Goal: Task Accomplishment & Management: Manage account settings

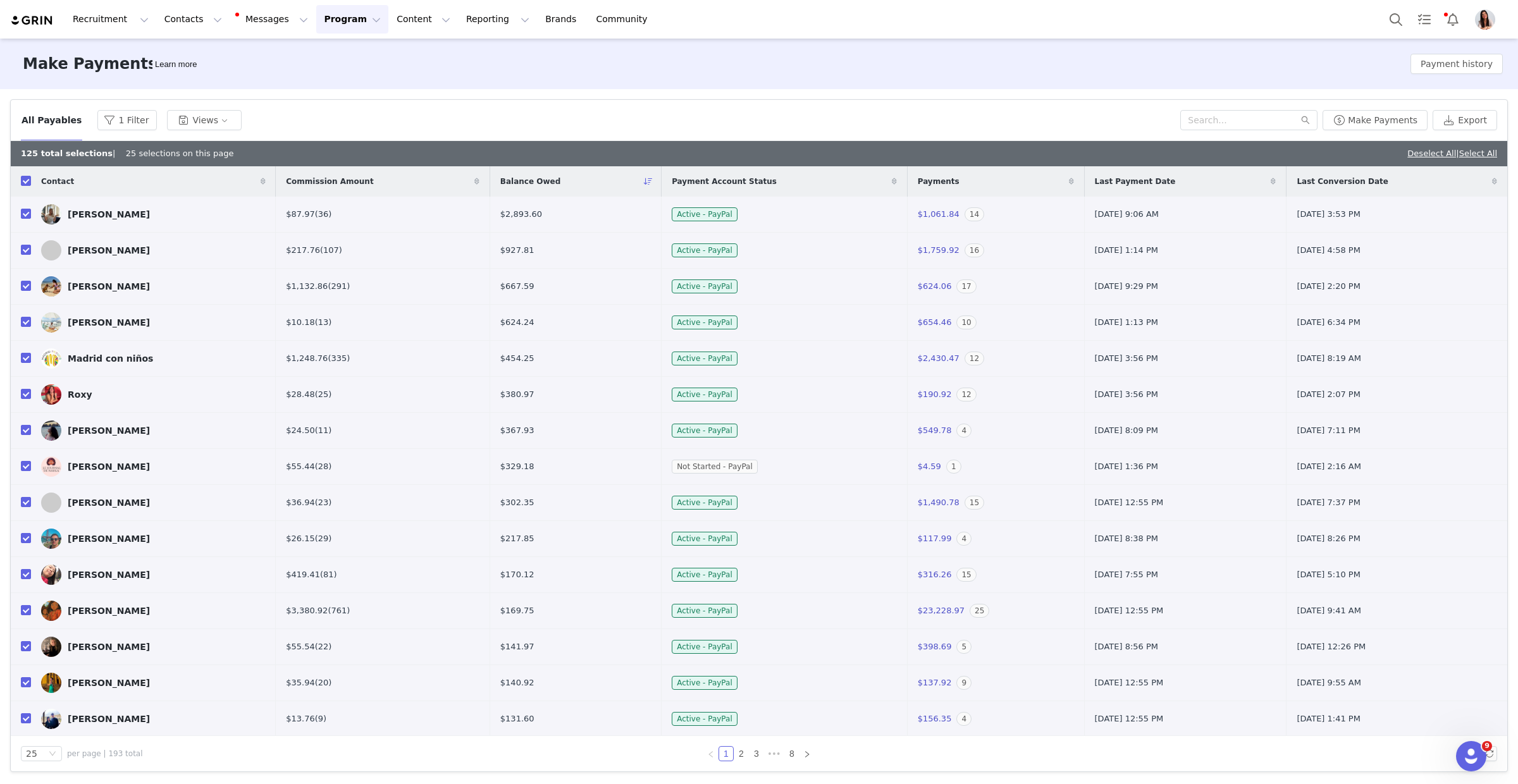
click at [1495, 18] on img "Profile" at bounding box center [1486, 20] width 20 height 20
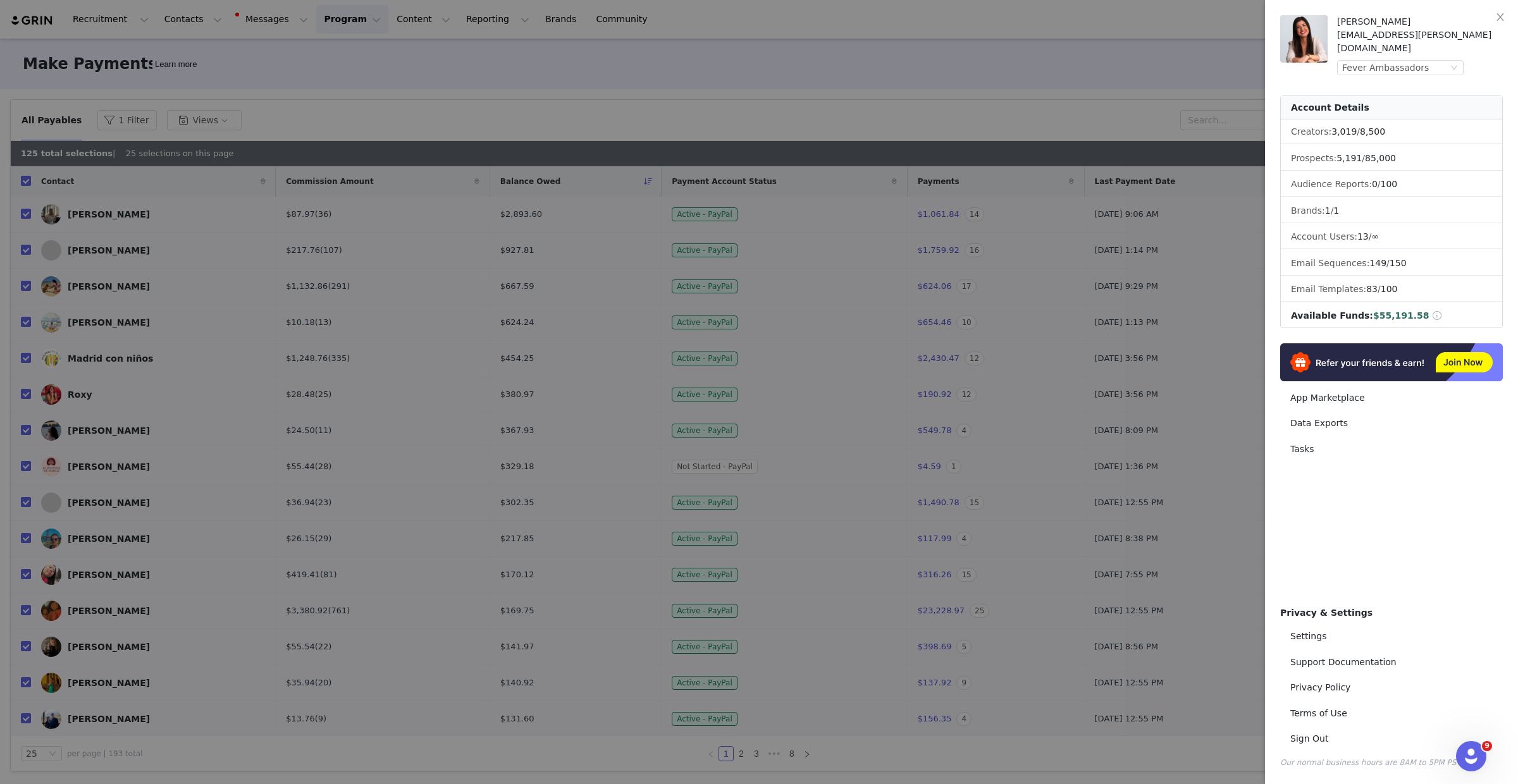
click at [1394, 311] on span "$55,191.58" at bounding box center [1401, 315] width 57 height 10
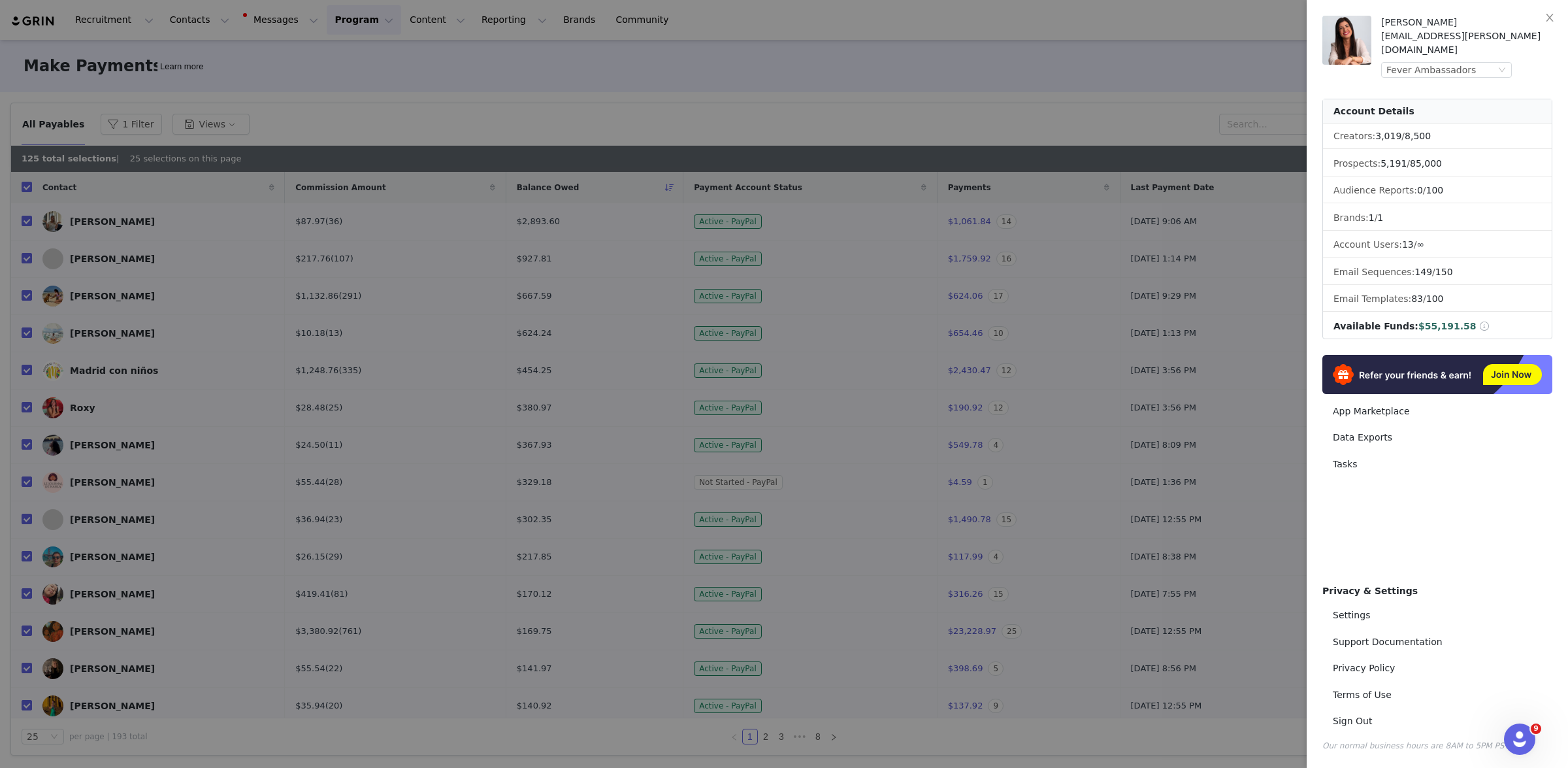
click at [365, 85] on div at bounding box center [784, 384] width 1568 height 768
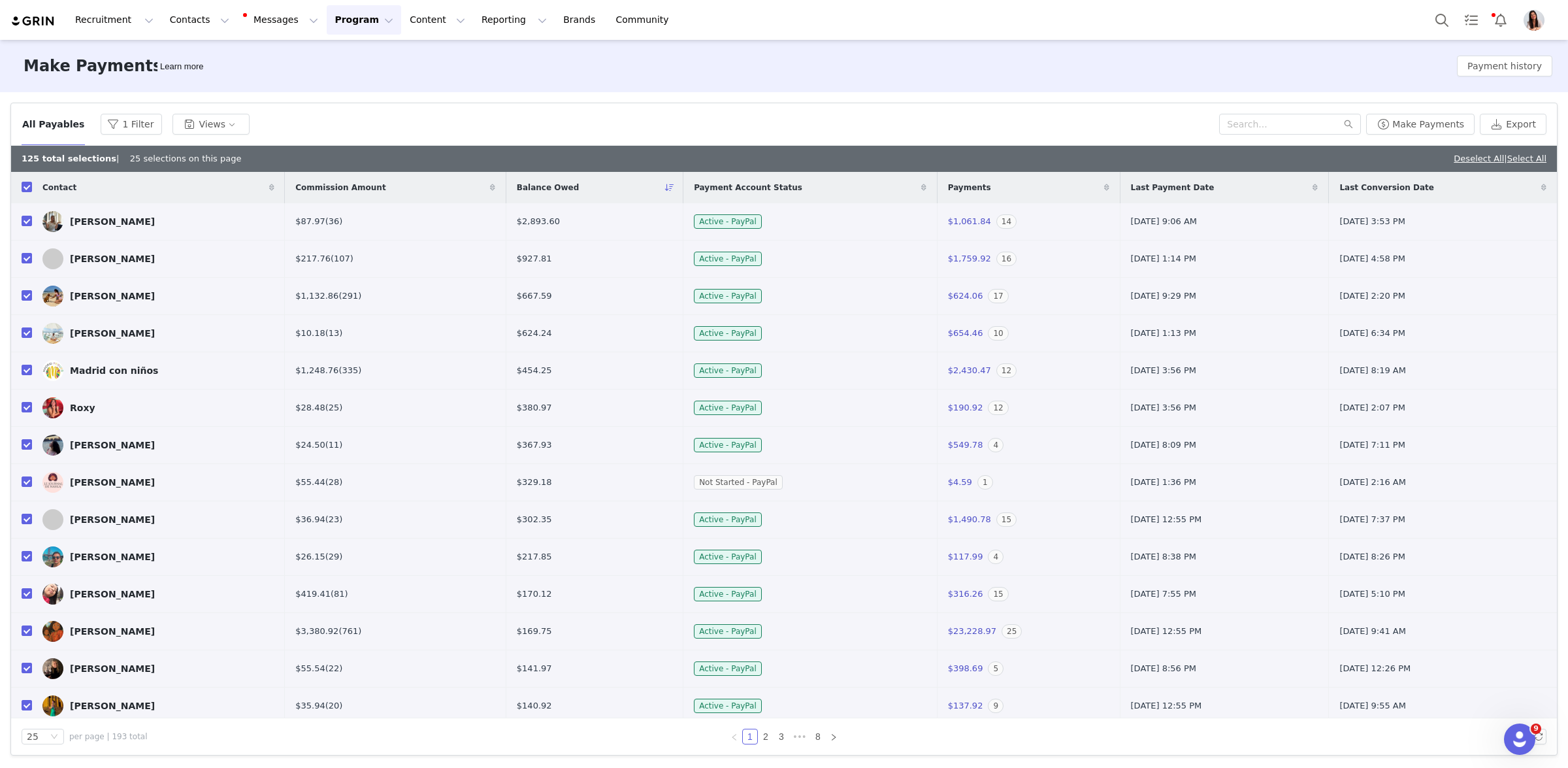
click at [323, 51] on div "Make Payments Learn more Payment history" at bounding box center [784, 66] width 1568 height 52
click at [342, 16] on button "Program Program" at bounding box center [364, 20] width 74 height 30
click at [356, 56] on p "Activations" at bounding box center [342, 58] width 50 height 14
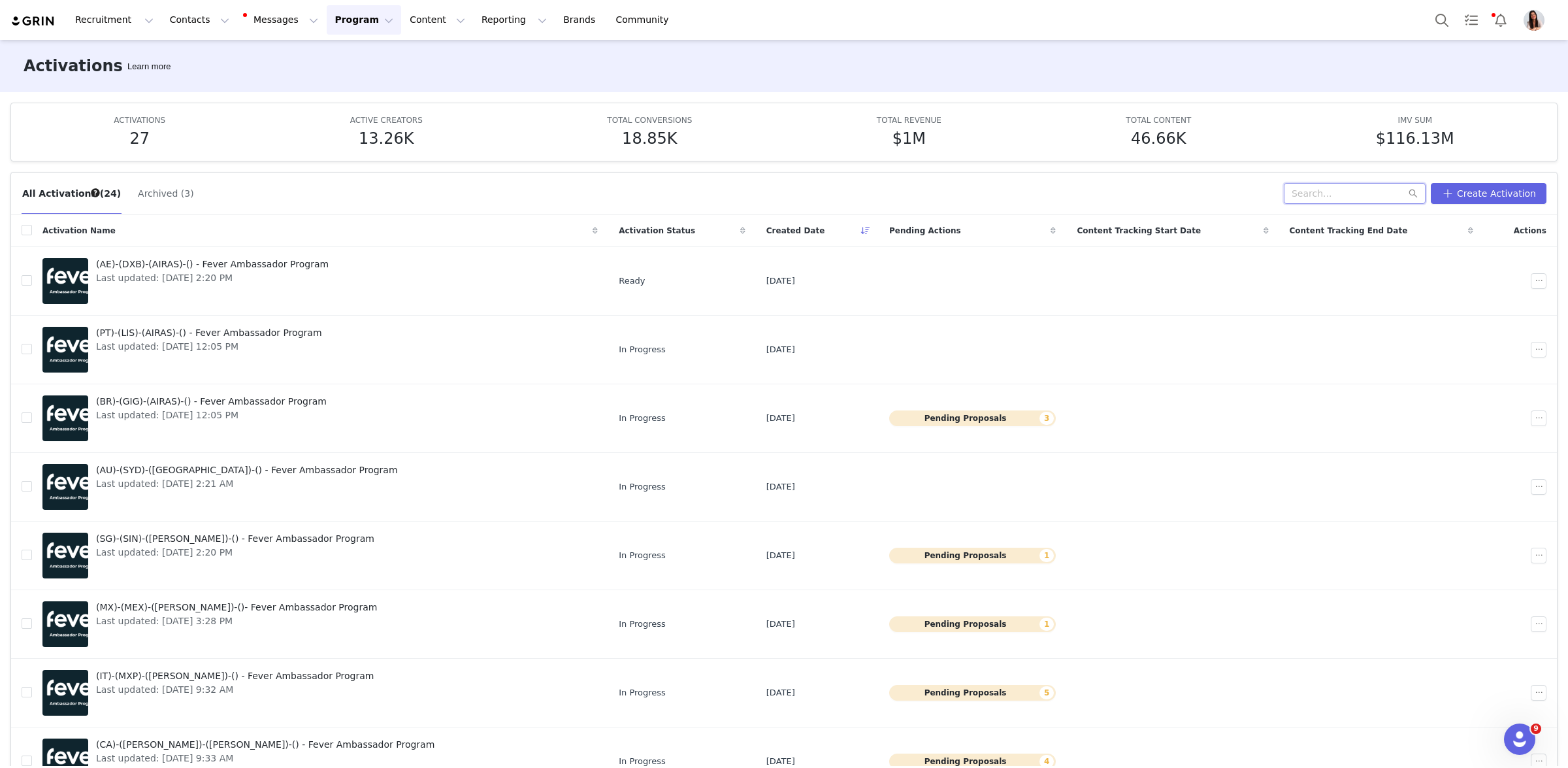
click at [1359, 199] on input "text" at bounding box center [1355, 193] width 141 height 20
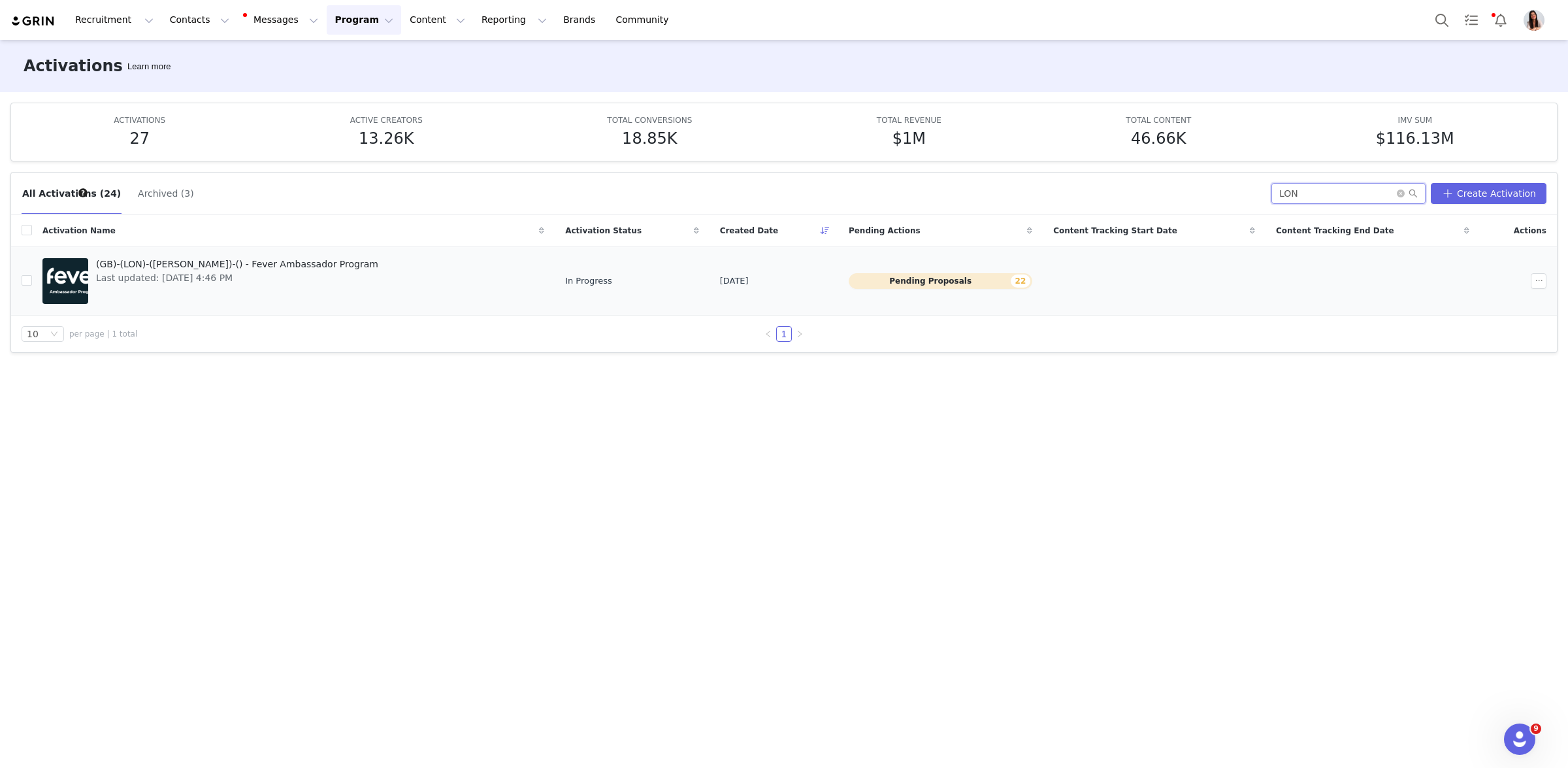
type input "LON"
click at [234, 268] on span "(GB)-(LON)-([PERSON_NAME])-() - Fever Ambassador Program" at bounding box center [237, 264] width 283 height 14
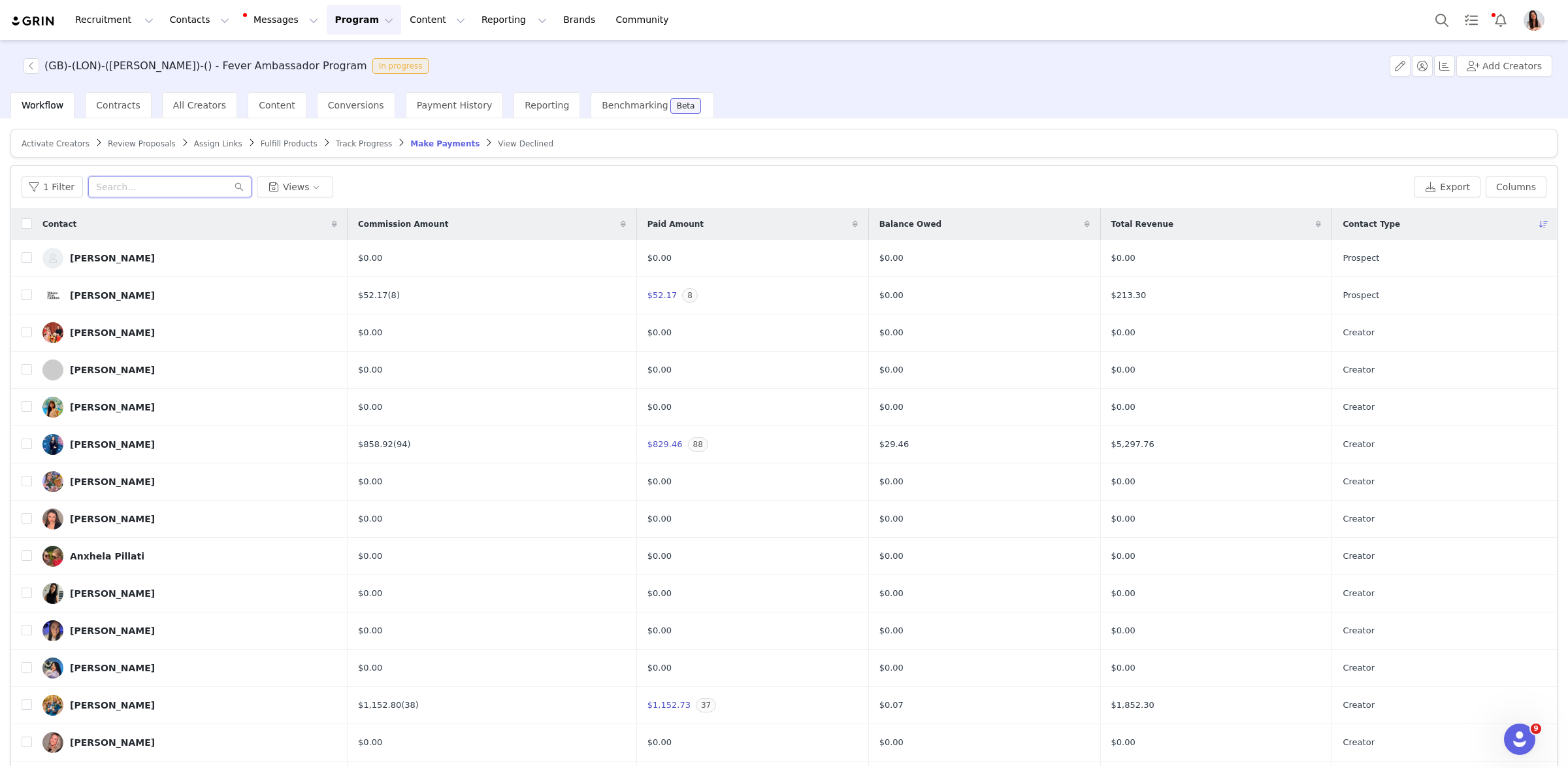
click at [168, 190] on input "text" at bounding box center [170, 187] width 164 height 20
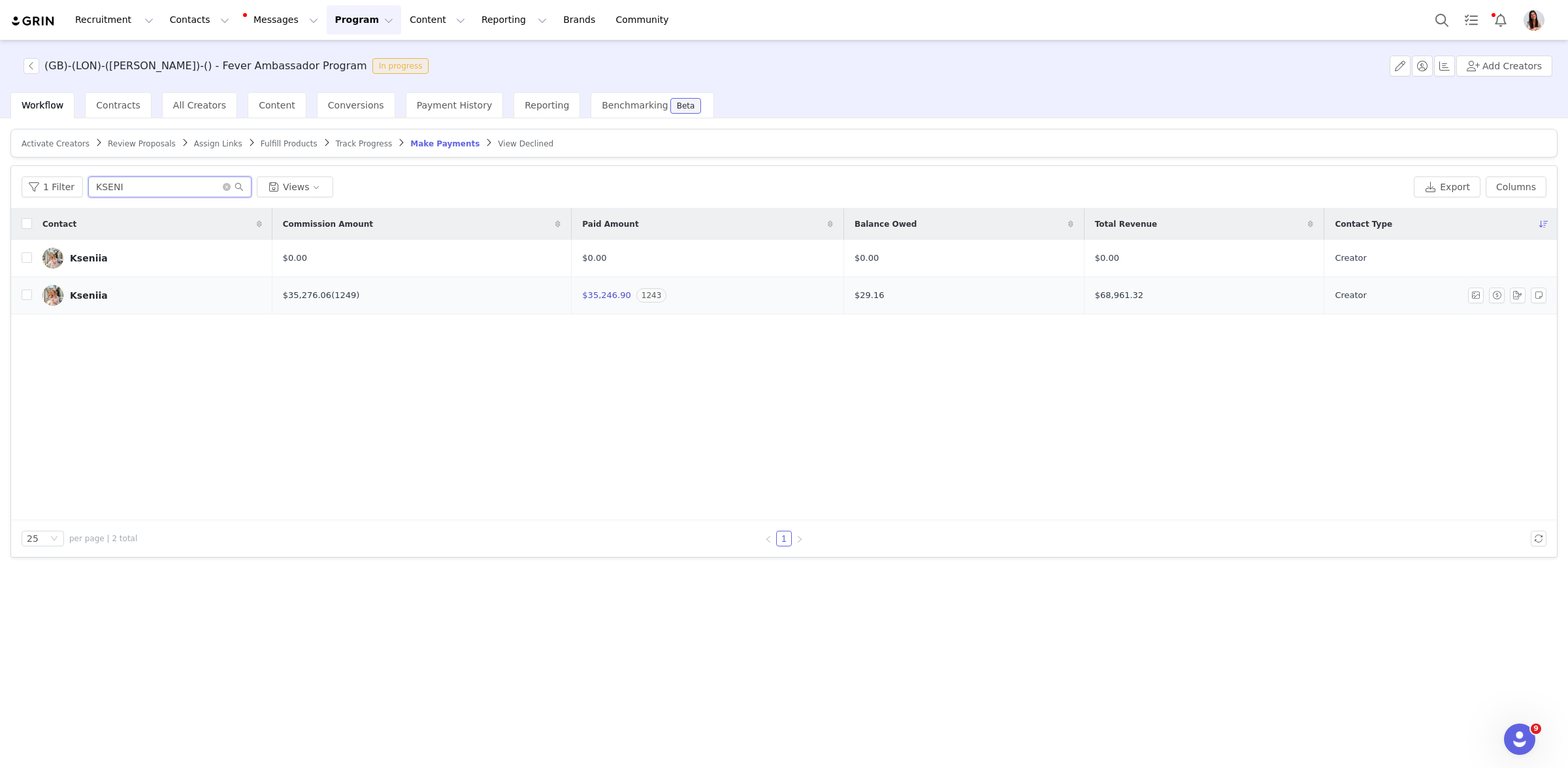
type input "KSENI"
click at [76, 296] on div "Kseniia" at bounding box center [88, 295] width 38 height 10
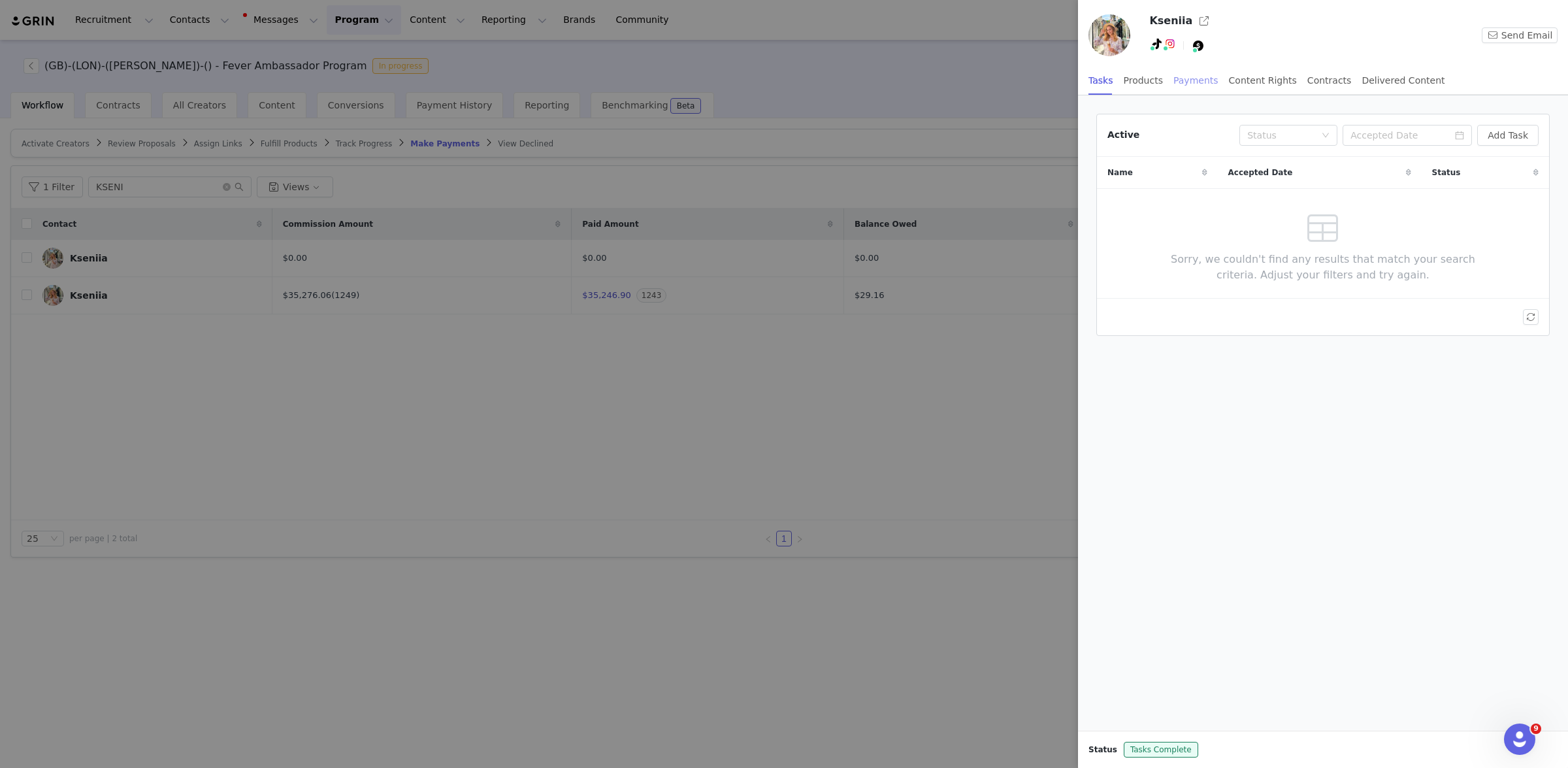
click at [1192, 83] on div "Payments" at bounding box center [1196, 81] width 45 height 30
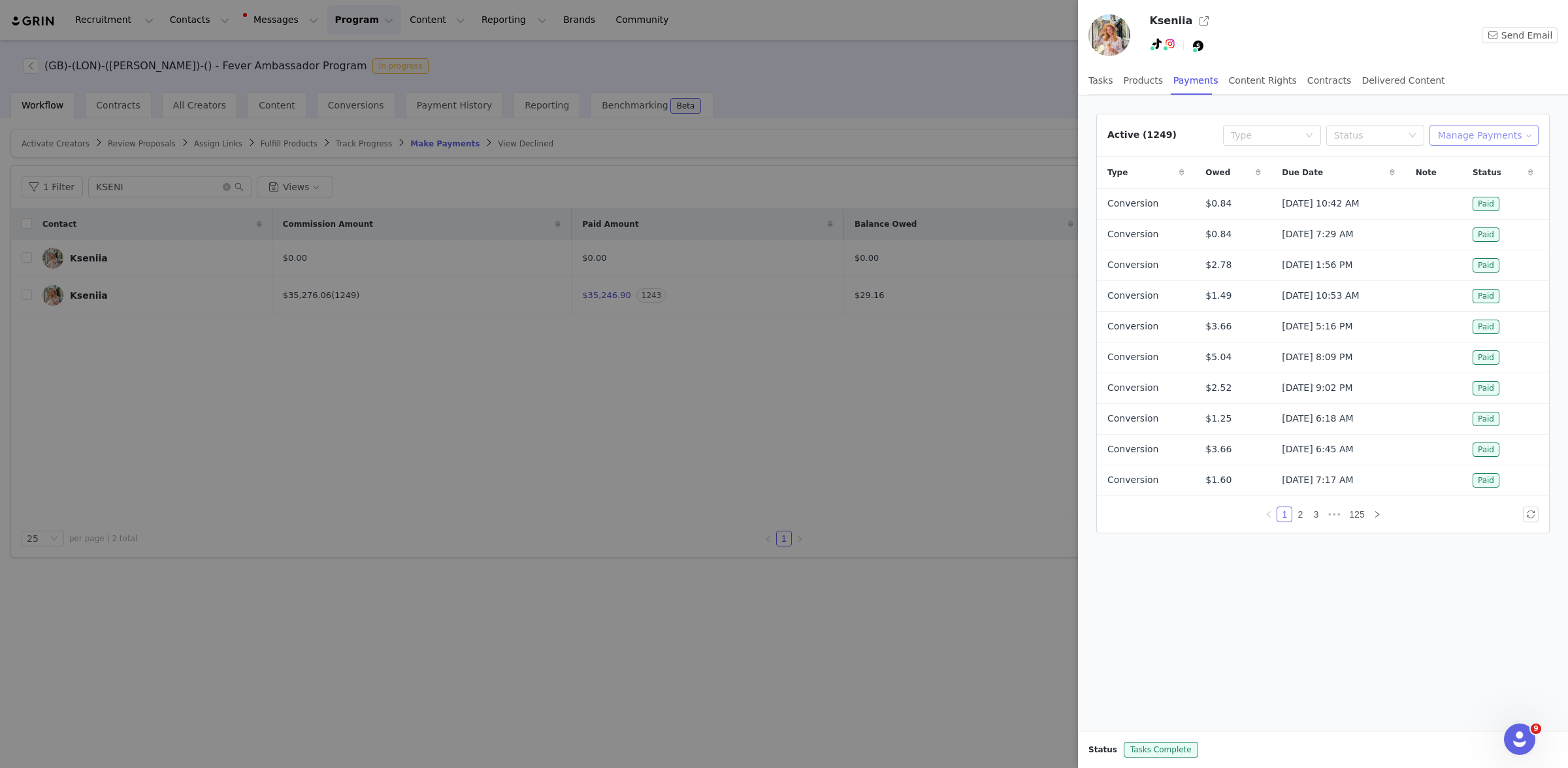
click at [1491, 130] on button "Manage Payments" at bounding box center [1483, 135] width 109 height 20
click at [1495, 186] on span "Add Payable" at bounding box center [1488, 181] width 56 height 14
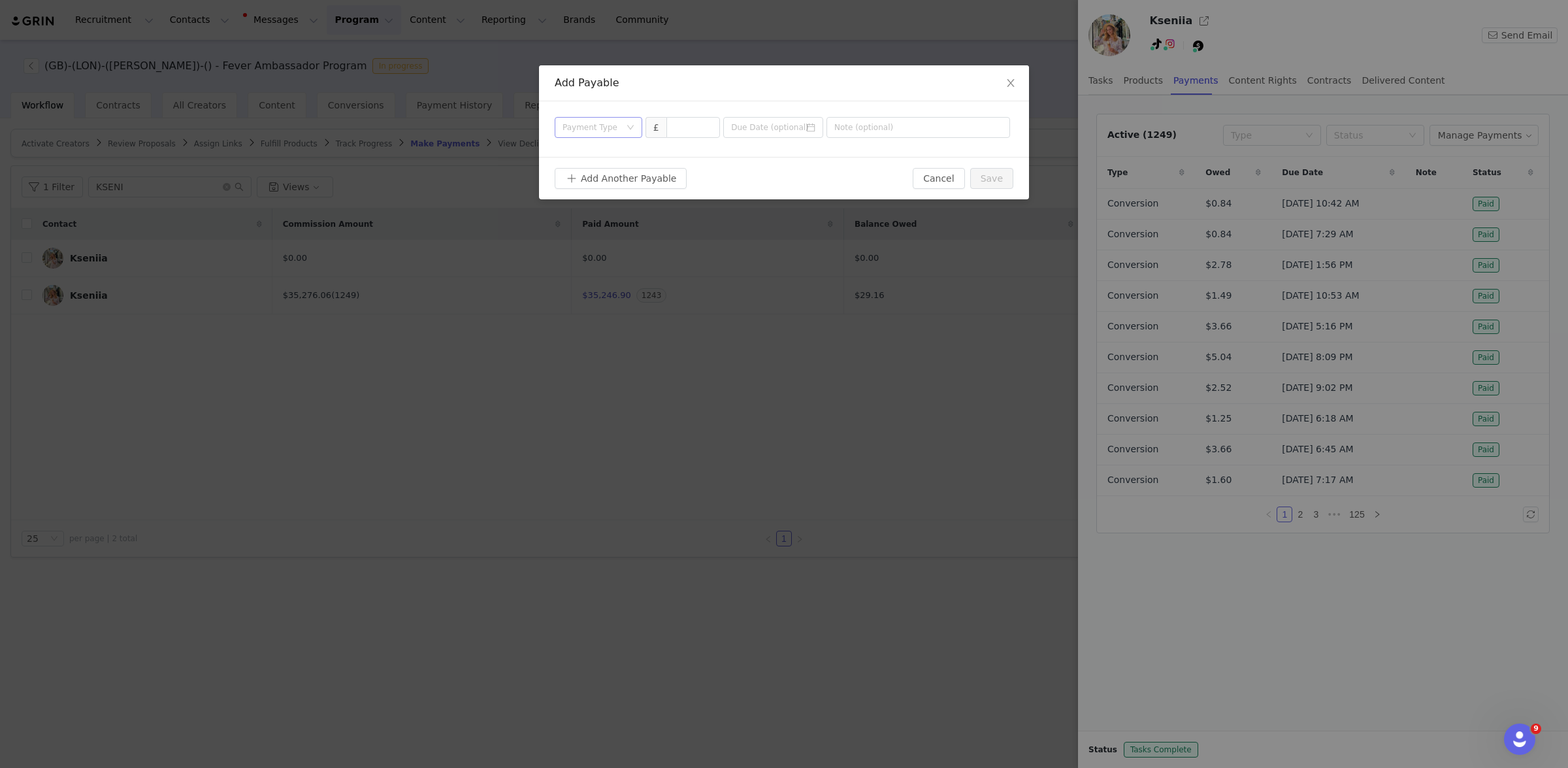
click at [601, 126] on div "Payment Type" at bounding box center [591, 127] width 58 height 13
click at [599, 176] on li "Conversion" at bounding box center [599, 174] width 87 height 20
click at [688, 131] on input at bounding box center [693, 126] width 53 height 20
click at [680, 126] on input at bounding box center [693, 126] width 53 height 20
paste input "738.05"
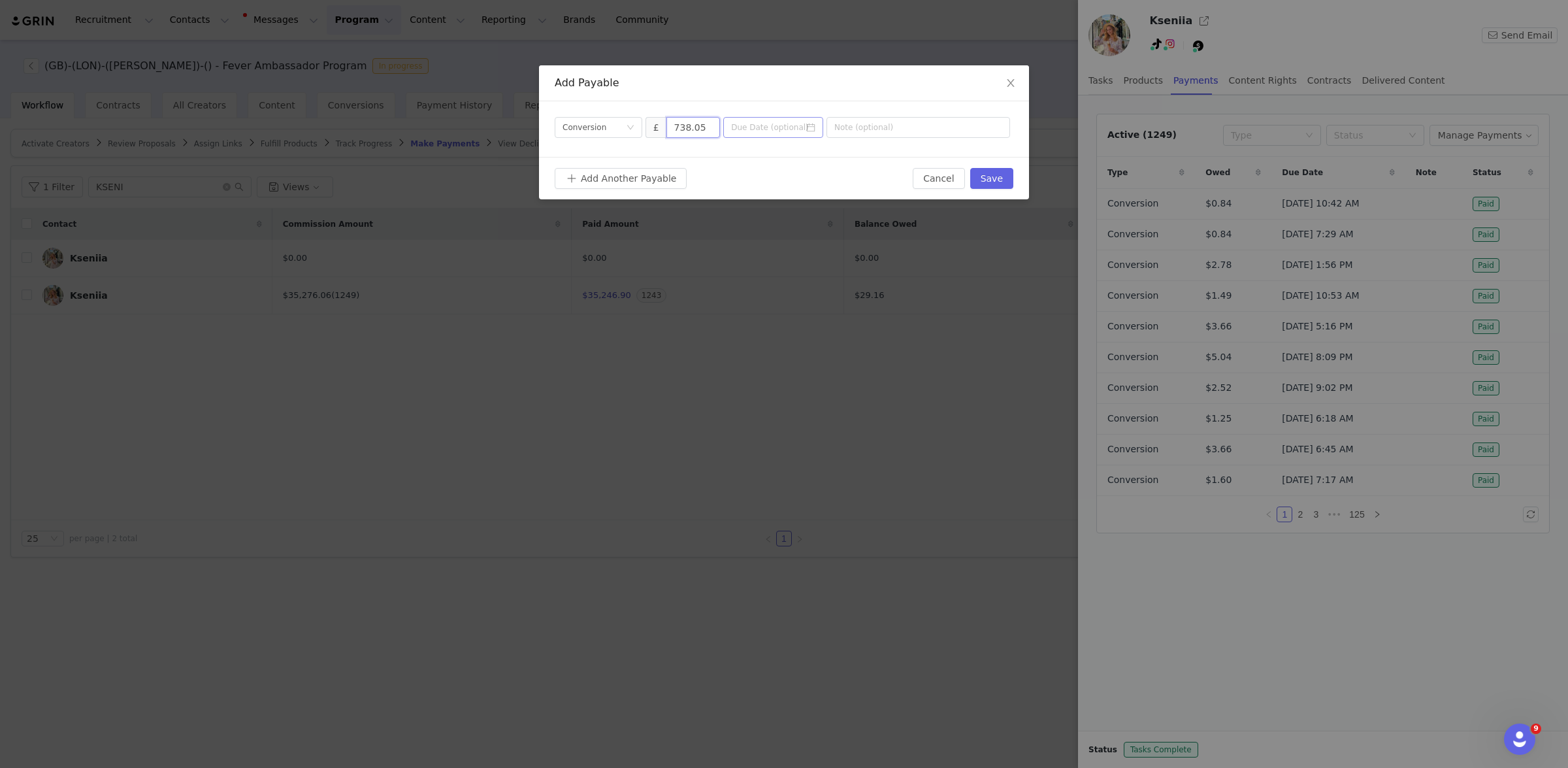
type input "738.05"
click at [763, 130] on input at bounding box center [774, 127] width 100 height 20
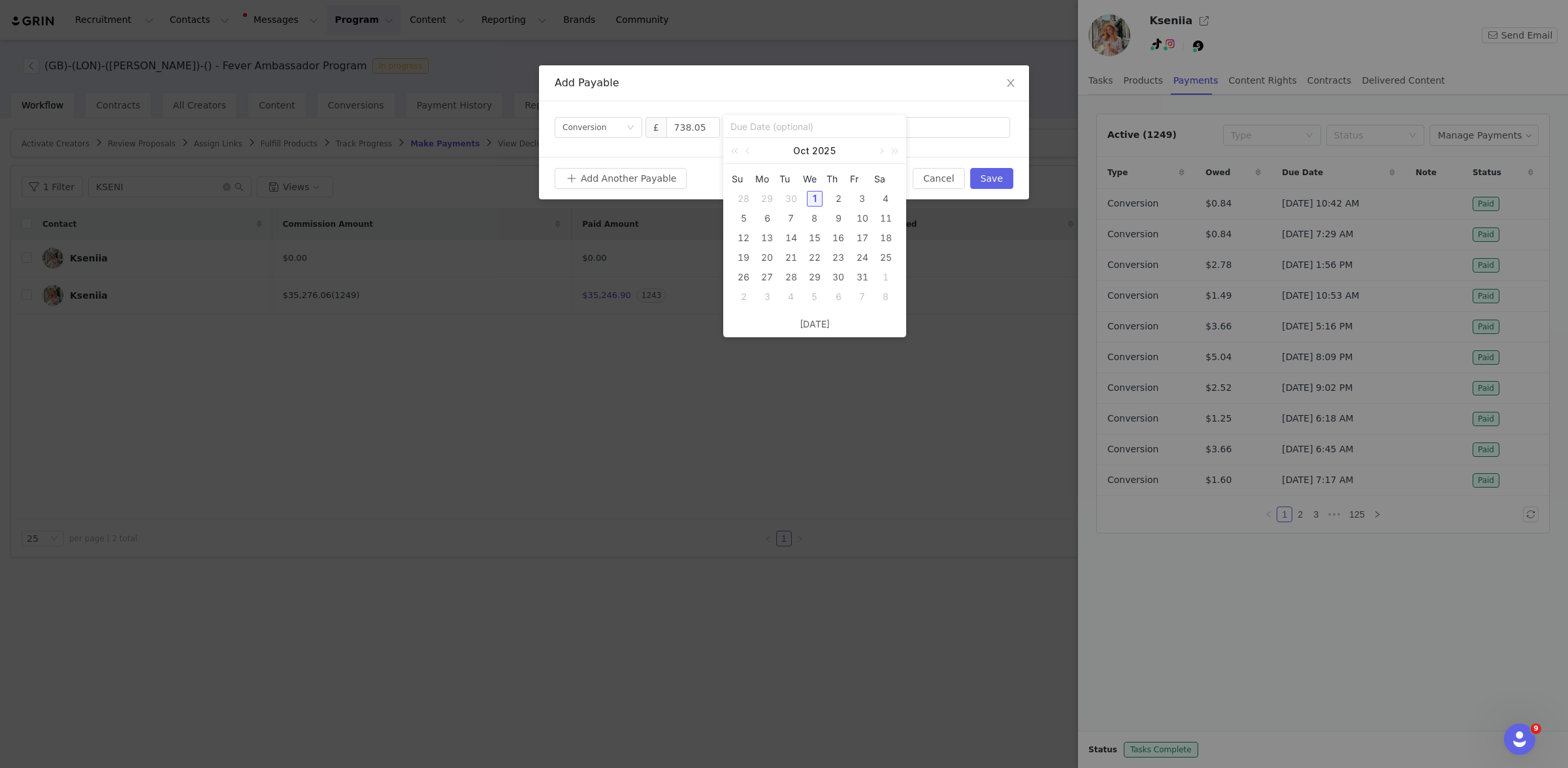
click at [791, 201] on div "30" at bounding box center [791, 198] width 16 height 16
type input "[DATE]"
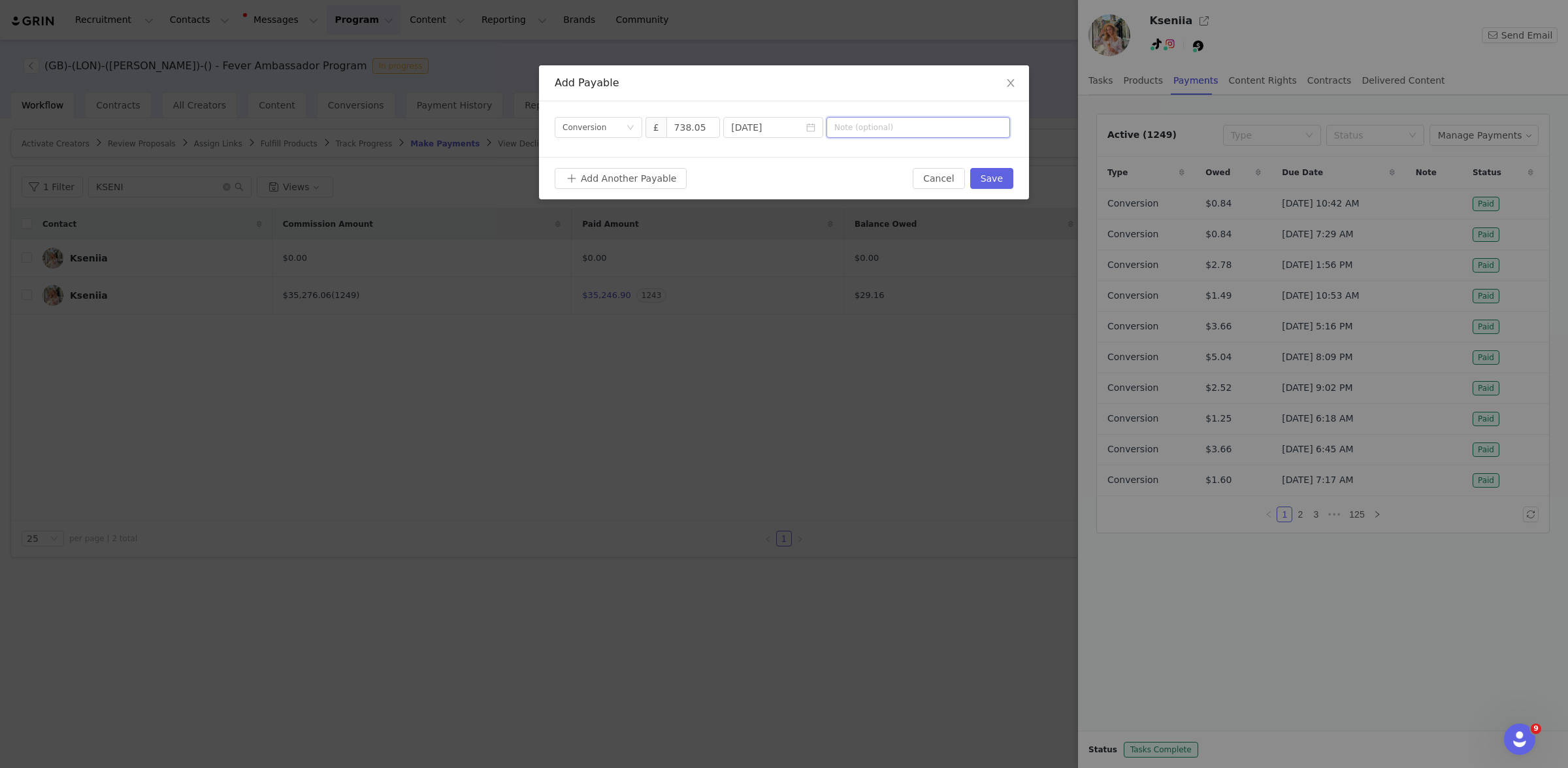
click at [858, 121] on input "text" at bounding box center [918, 127] width 183 height 20
paste input "SEPTEMBER 5% DISCOUNT CODE COMMISSION"
type input "SEPTEMBER 5% DISCOUNT CODE COMMISSION"
click at [998, 177] on button "Save" at bounding box center [991, 179] width 43 height 20
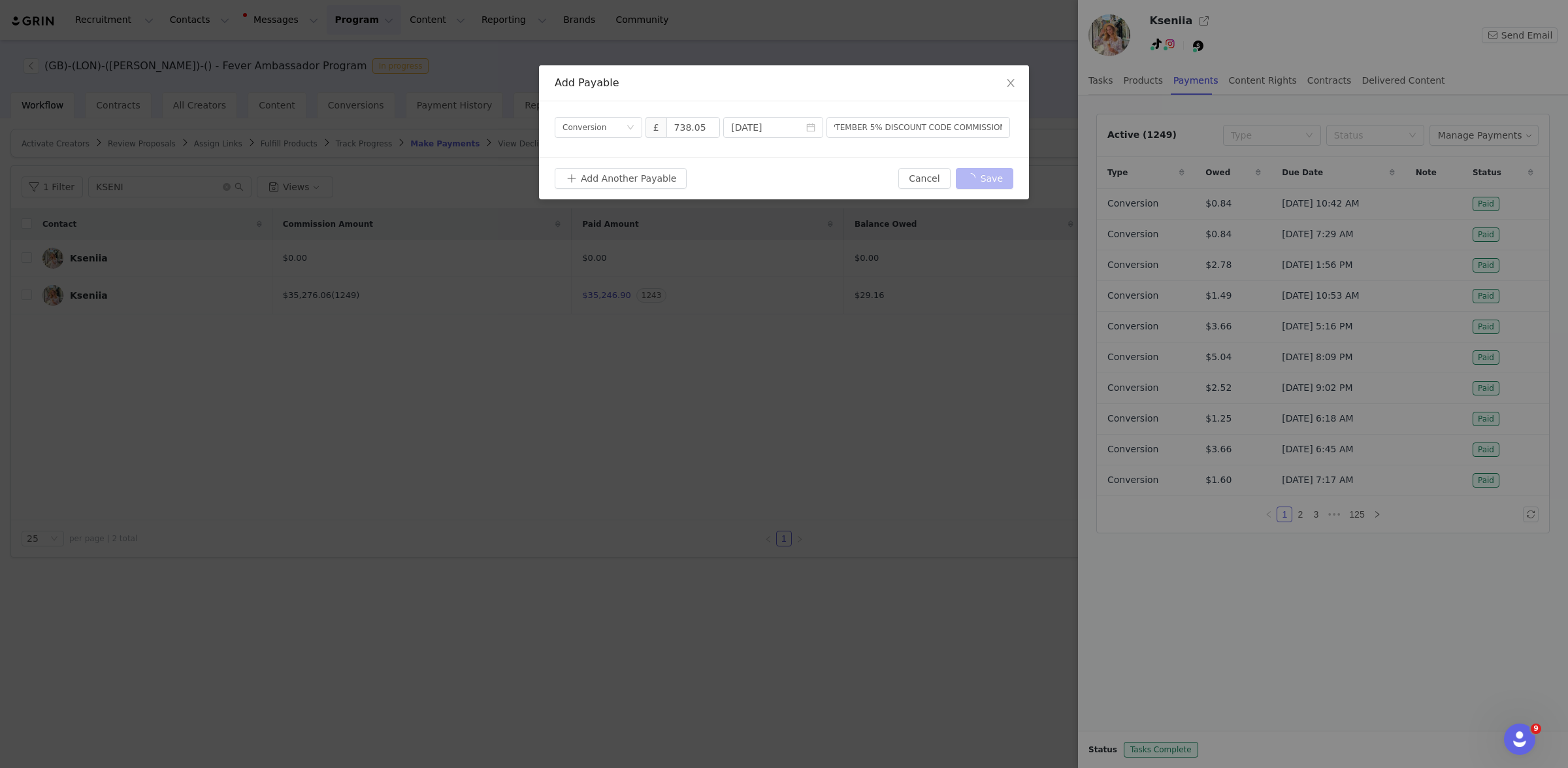
scroll to position [0, 0]
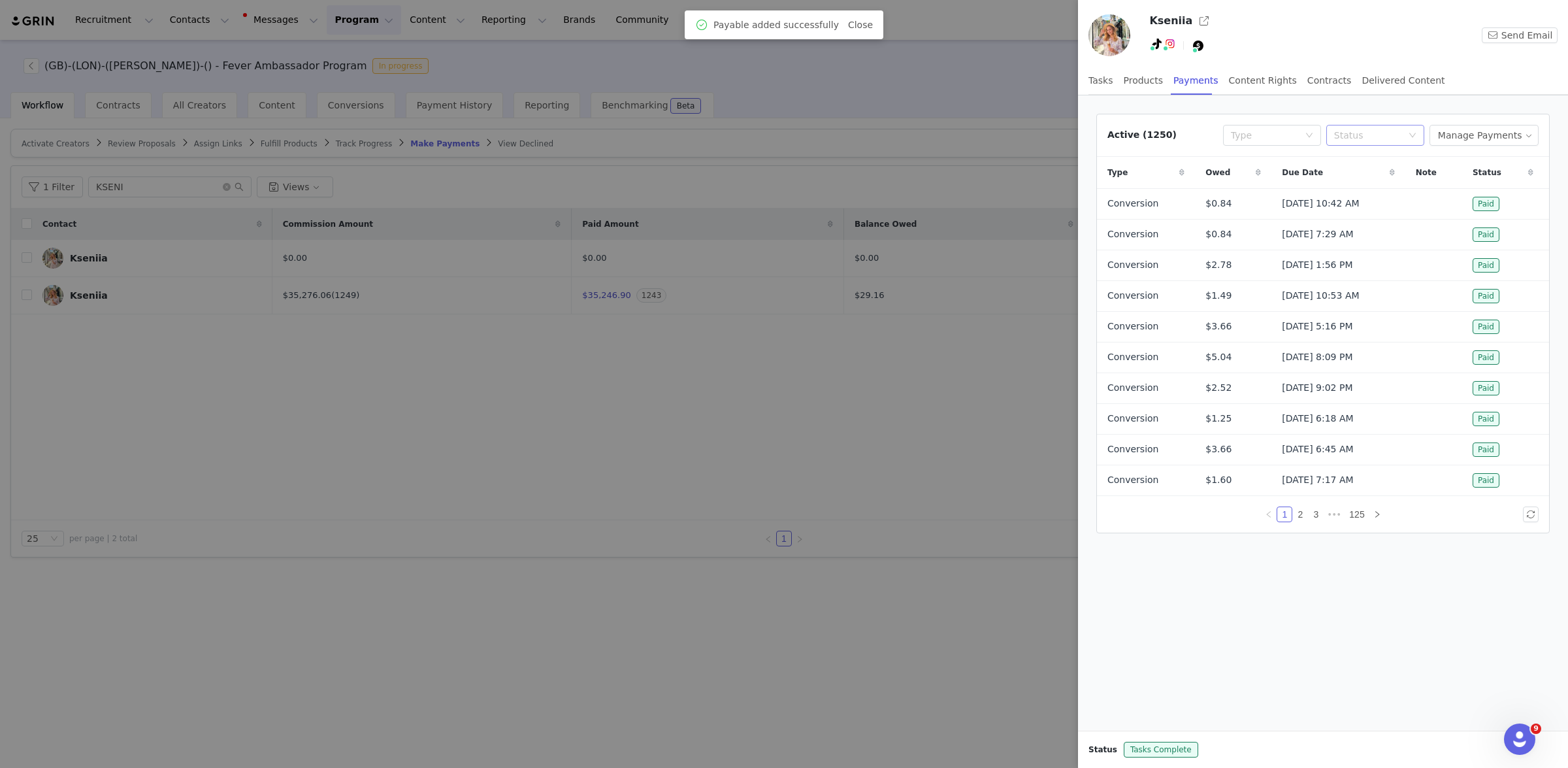
click at [1362, 133] on div "Status" at bounding box center [1368, 135] width 68 height 13
click at [1376, 162] on li "Due" at bounding box center [1381, 161] width 98 height 20
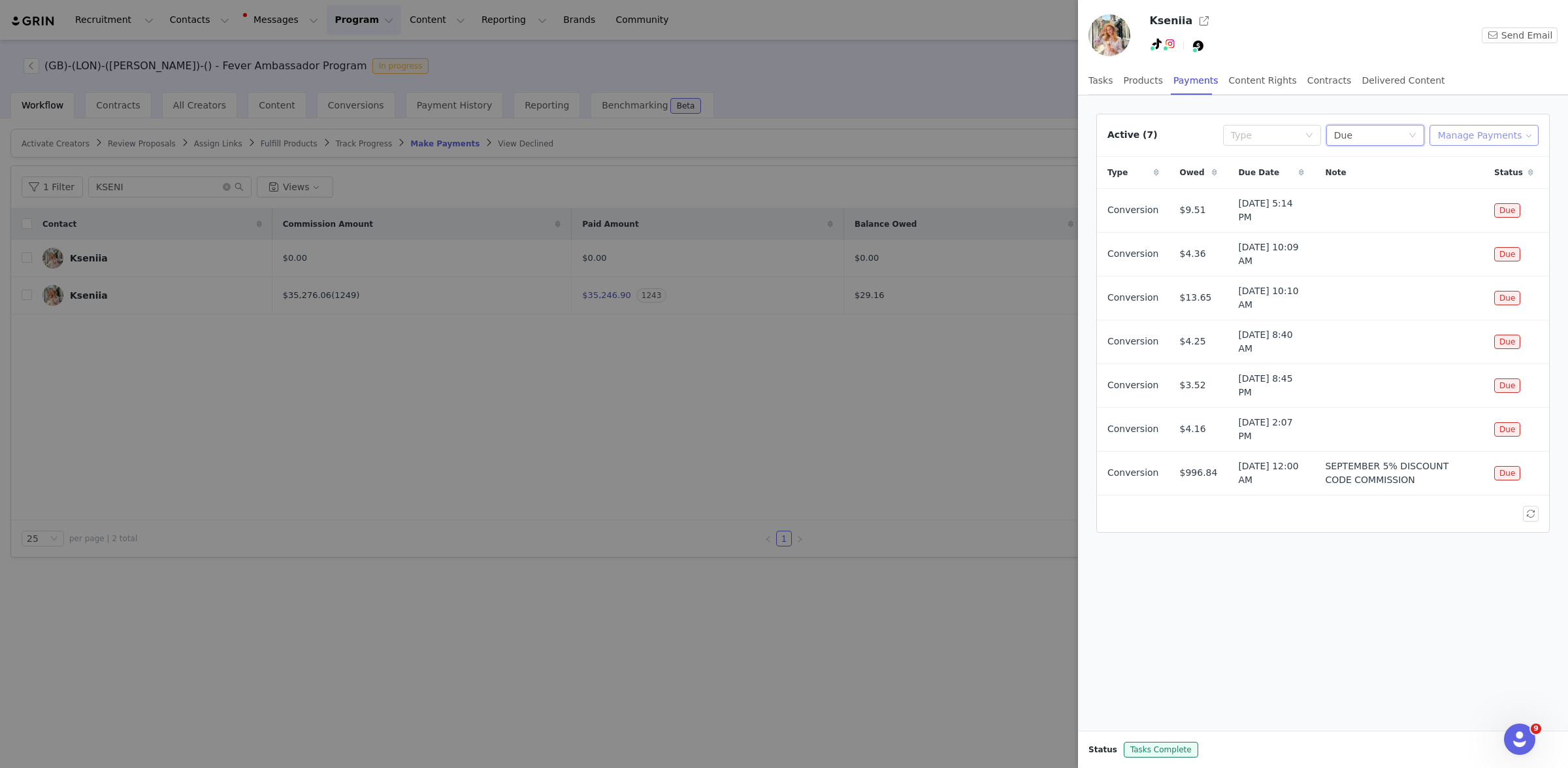
click at [1495, 135] on button "Manage Payments" at bounding box center [1483, 135] width 109 height 20
click at [1514, 162] on span "Make Payments" at bounding box center [1495, 161] width 72 height 14
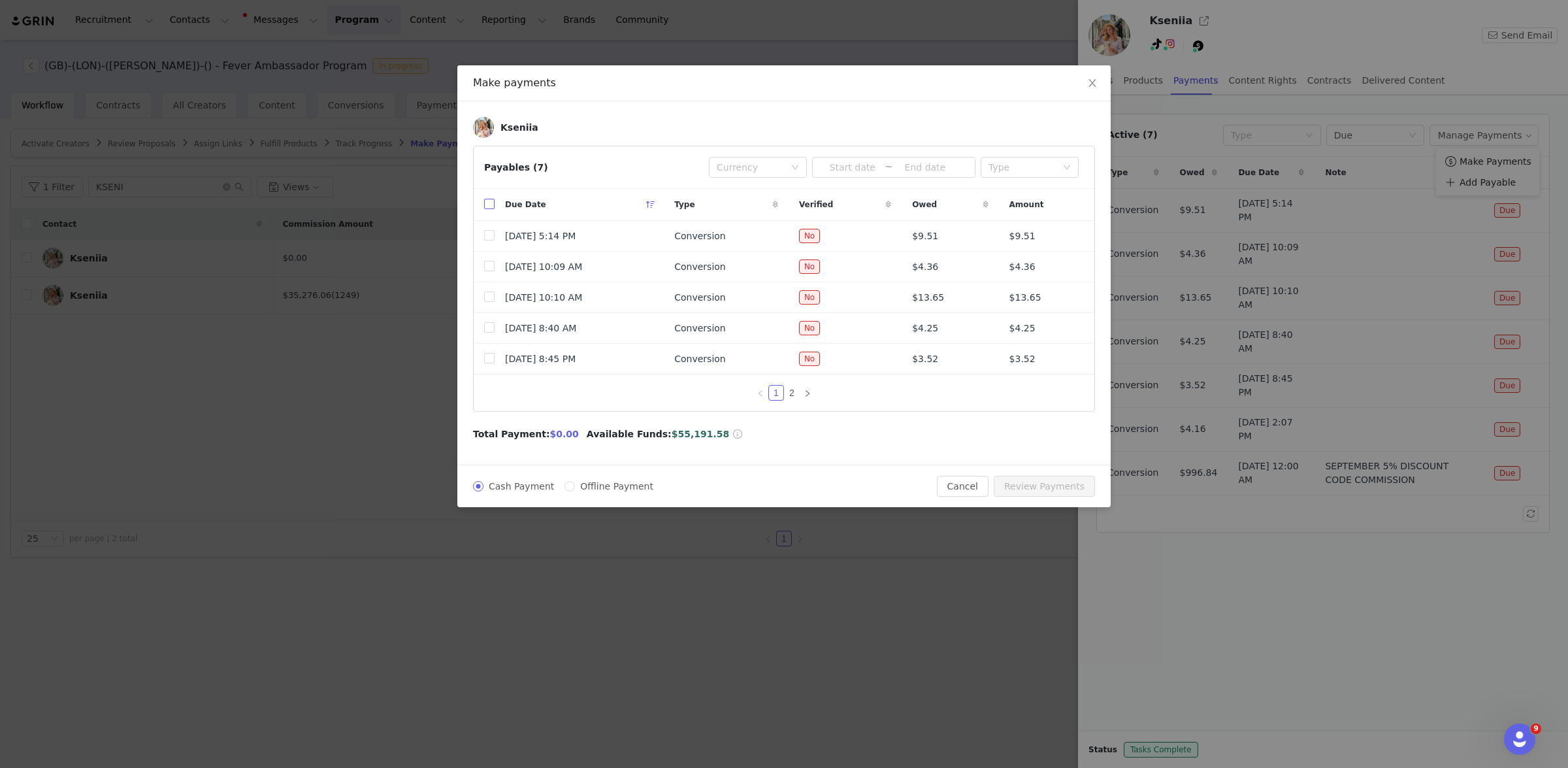
click at [491, 206] on input "checkbox" at bounding box center [489, 204] width 10 height 10
checkbox input "true"
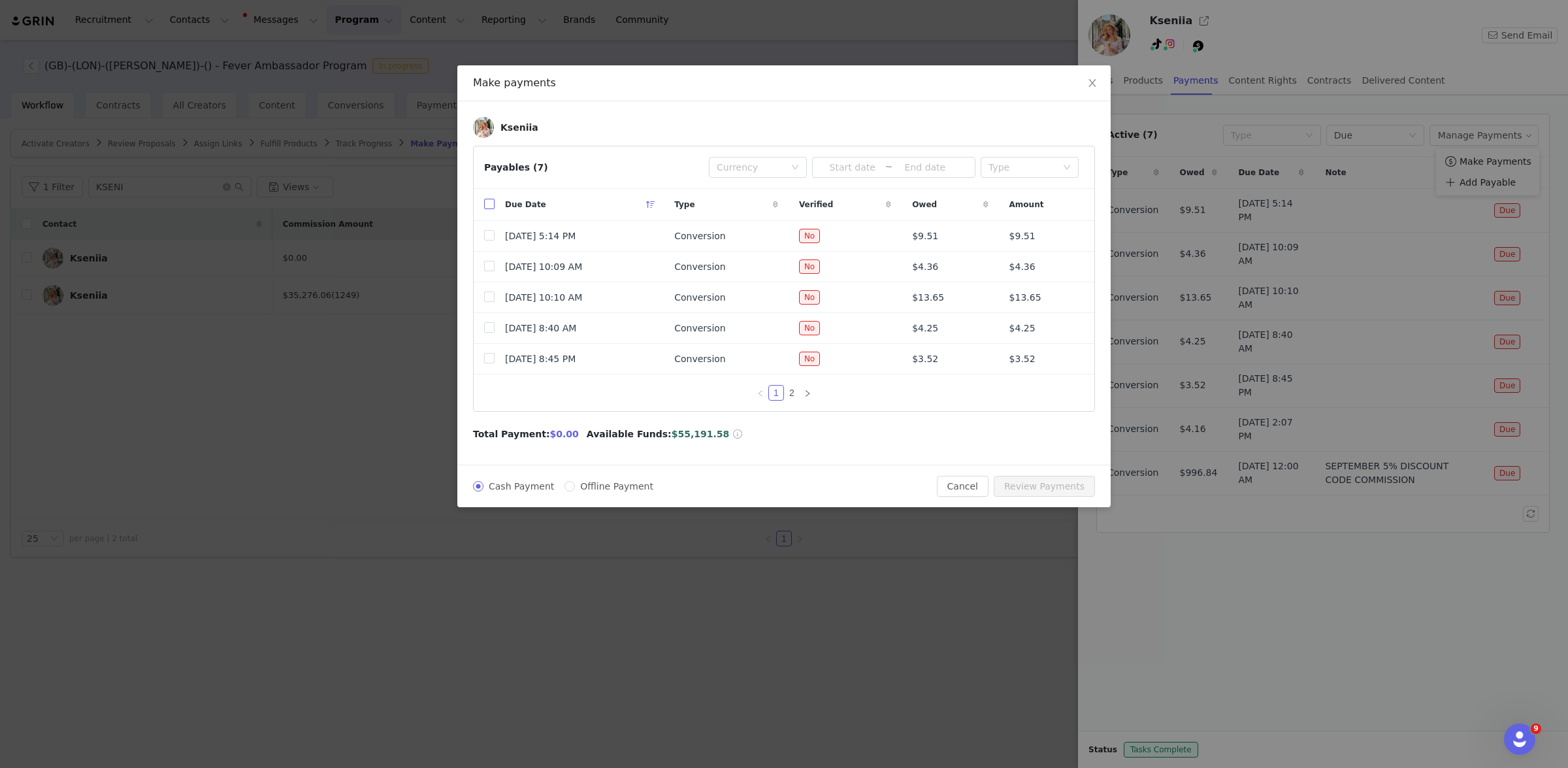
checkbox input "true"
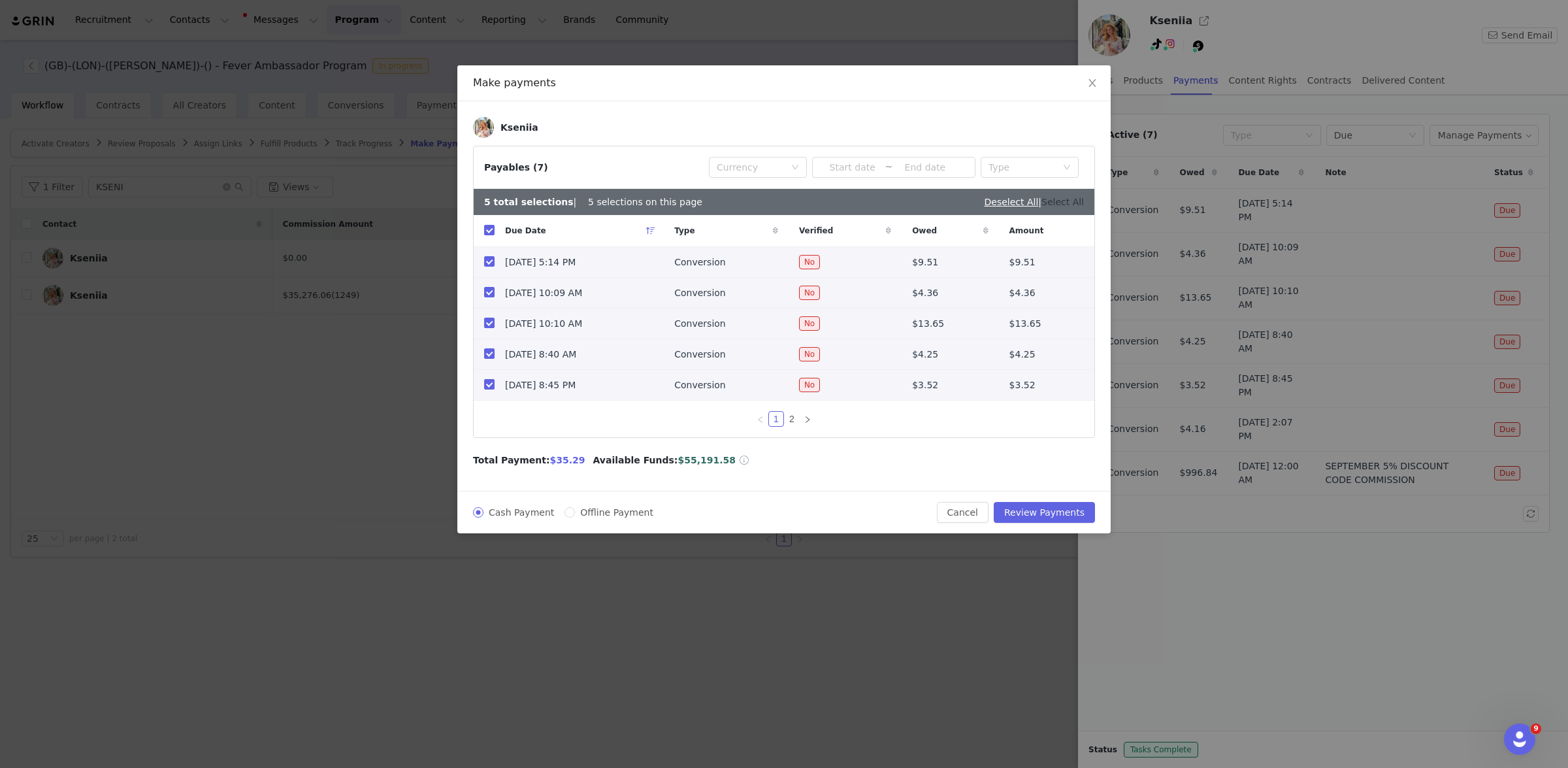
click at [1063, 204] on link "Select All" at bounding box center [1063, 201] width 43 height 10
click at [852, 172] on input at bounding box center [853, 166] width 65 height 14
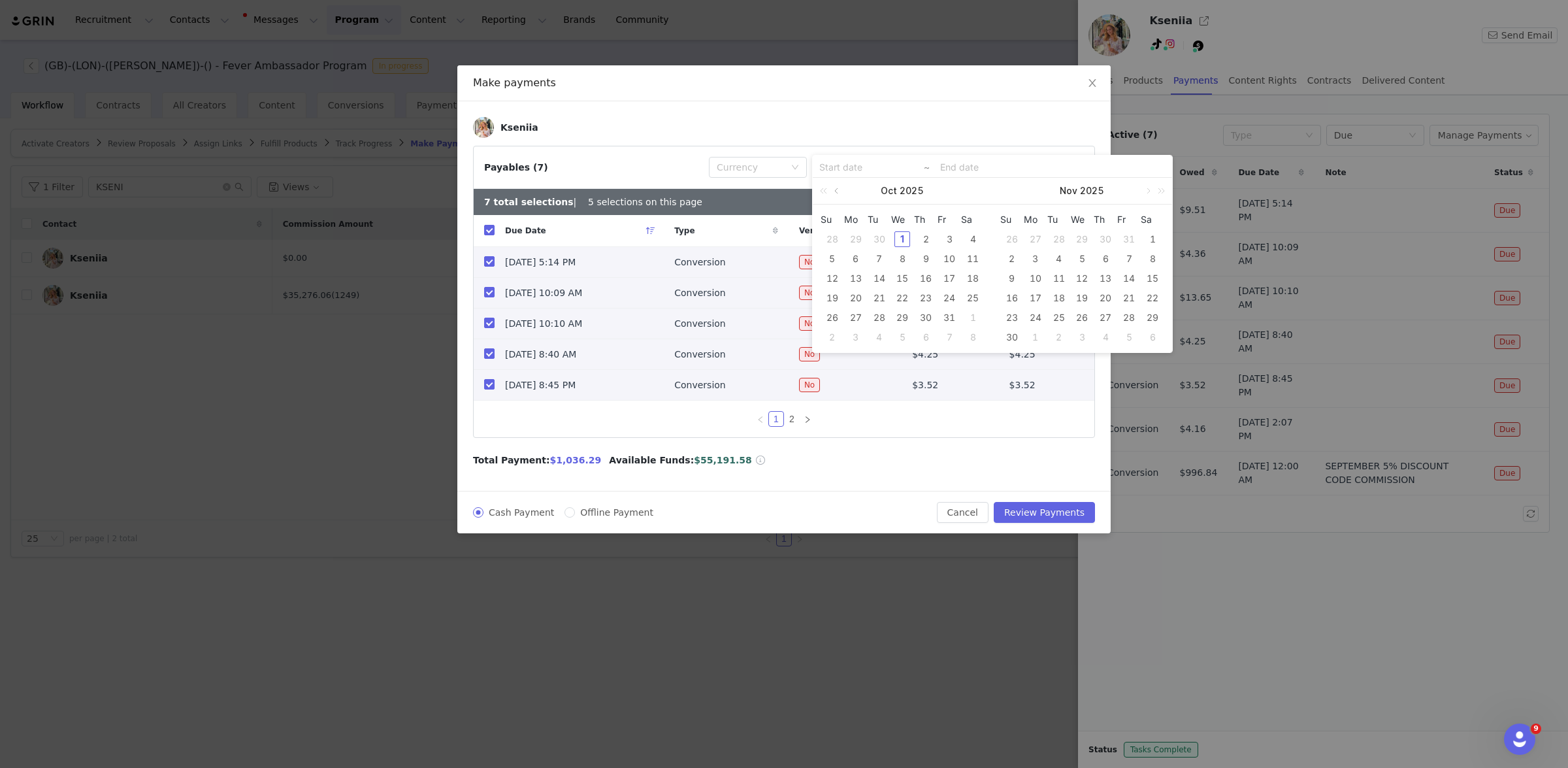
click at [841, 192] on link at bounding box center [837, 191] width 12 height 26
click at [831, 296] on div "21" at bounding box center [832, 298] width 16 height 16
type input "[DATE]"
click at [878, 313] on div "30" at bounding box center [879, 317] width 16 height 16
type input "[DATE]"
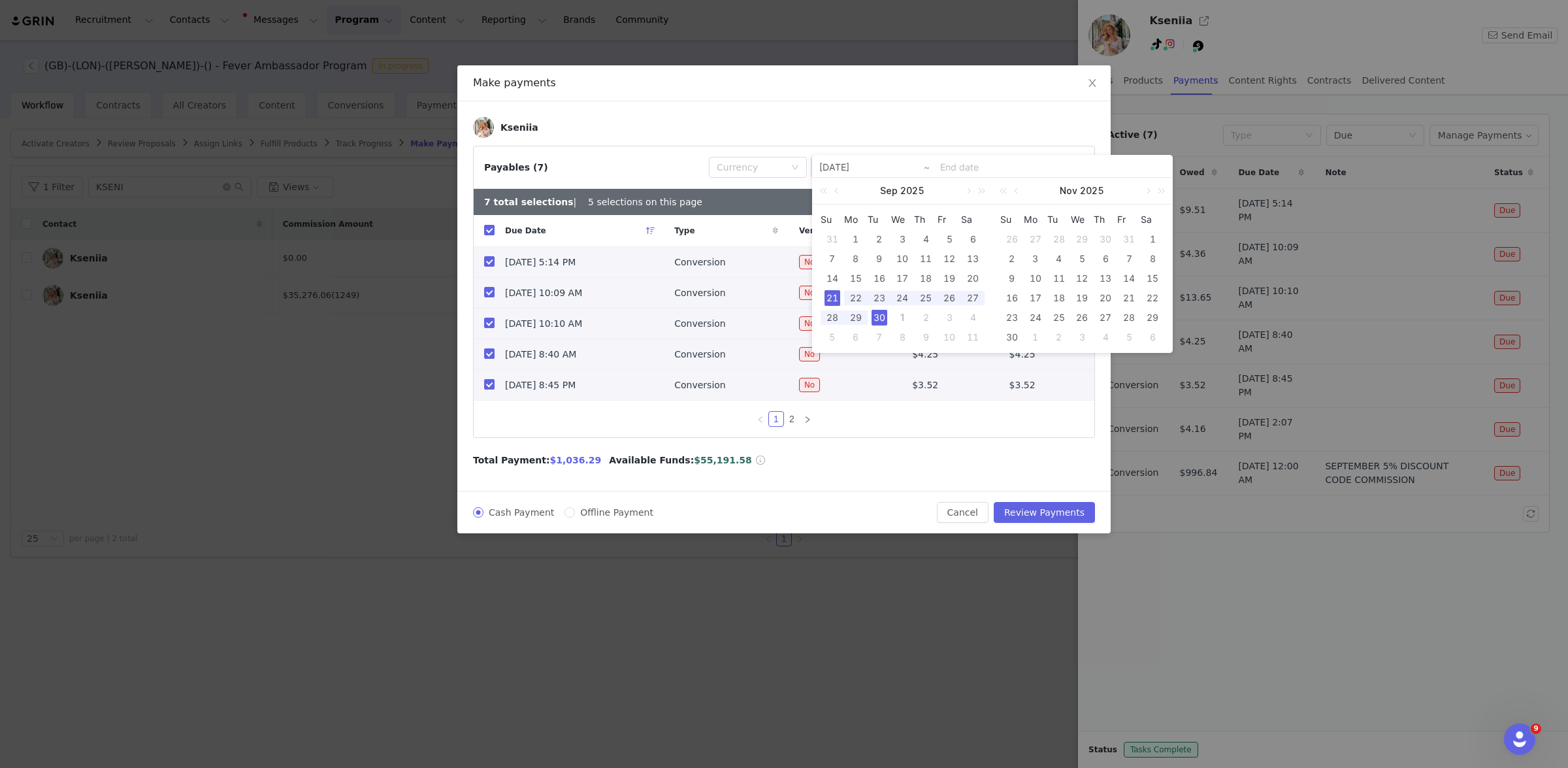
type input "[DATE]"
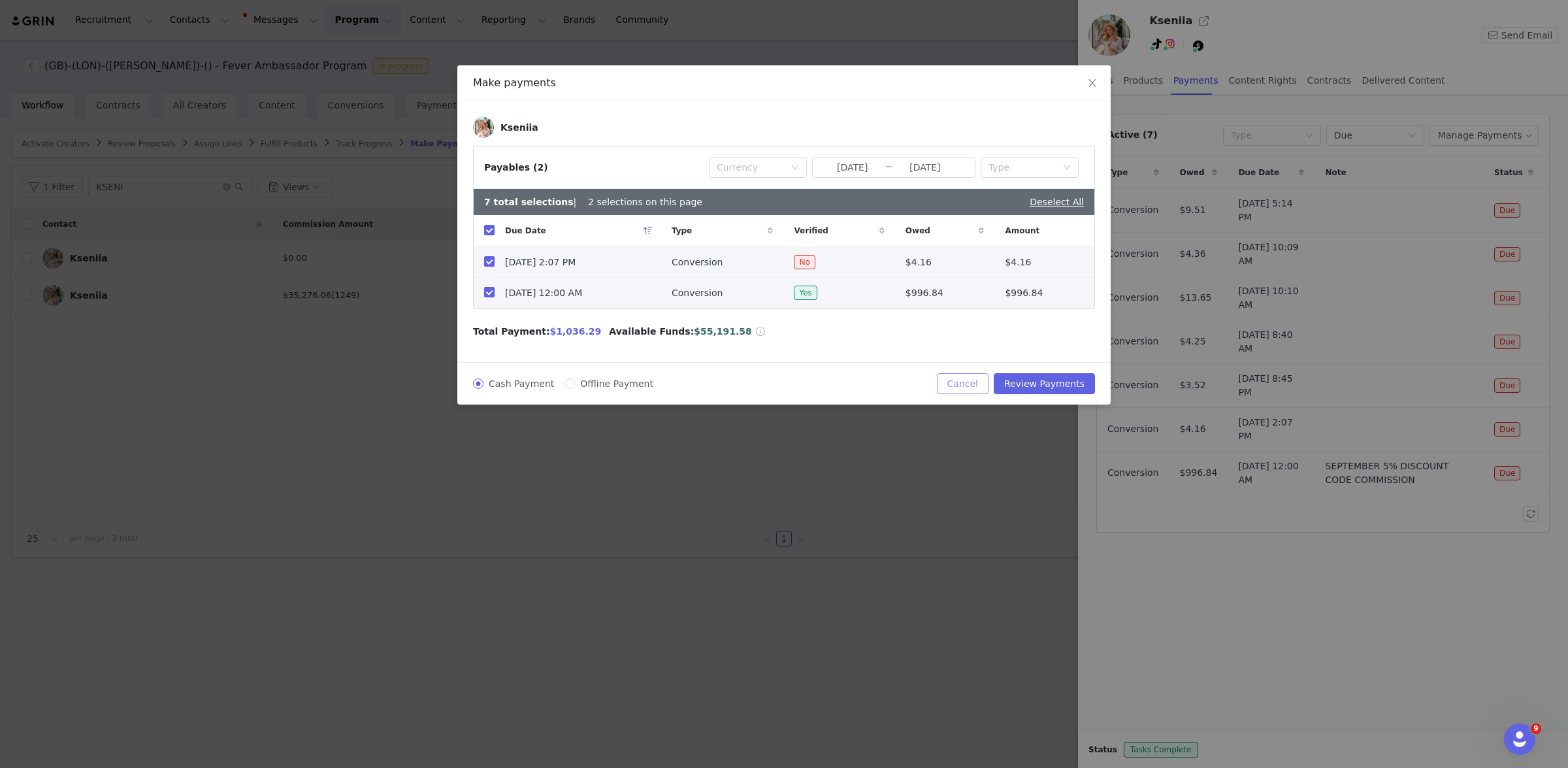
click at [968, 378] on button "Cancel" at bounding box center [963, 383] width 52 height 20
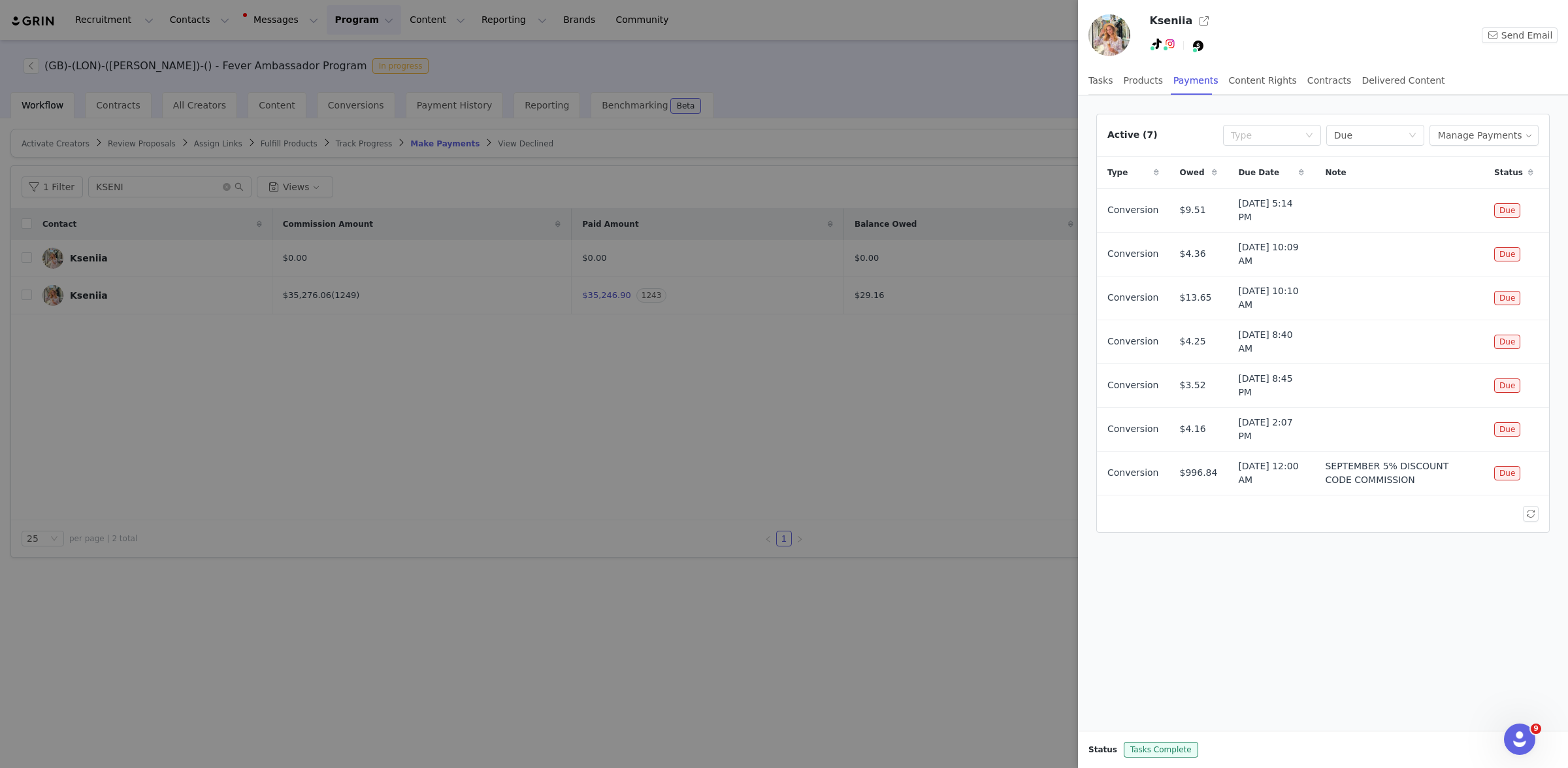
click at [859, 458] on div at bounding box center [784, 384] width 1568 height 768
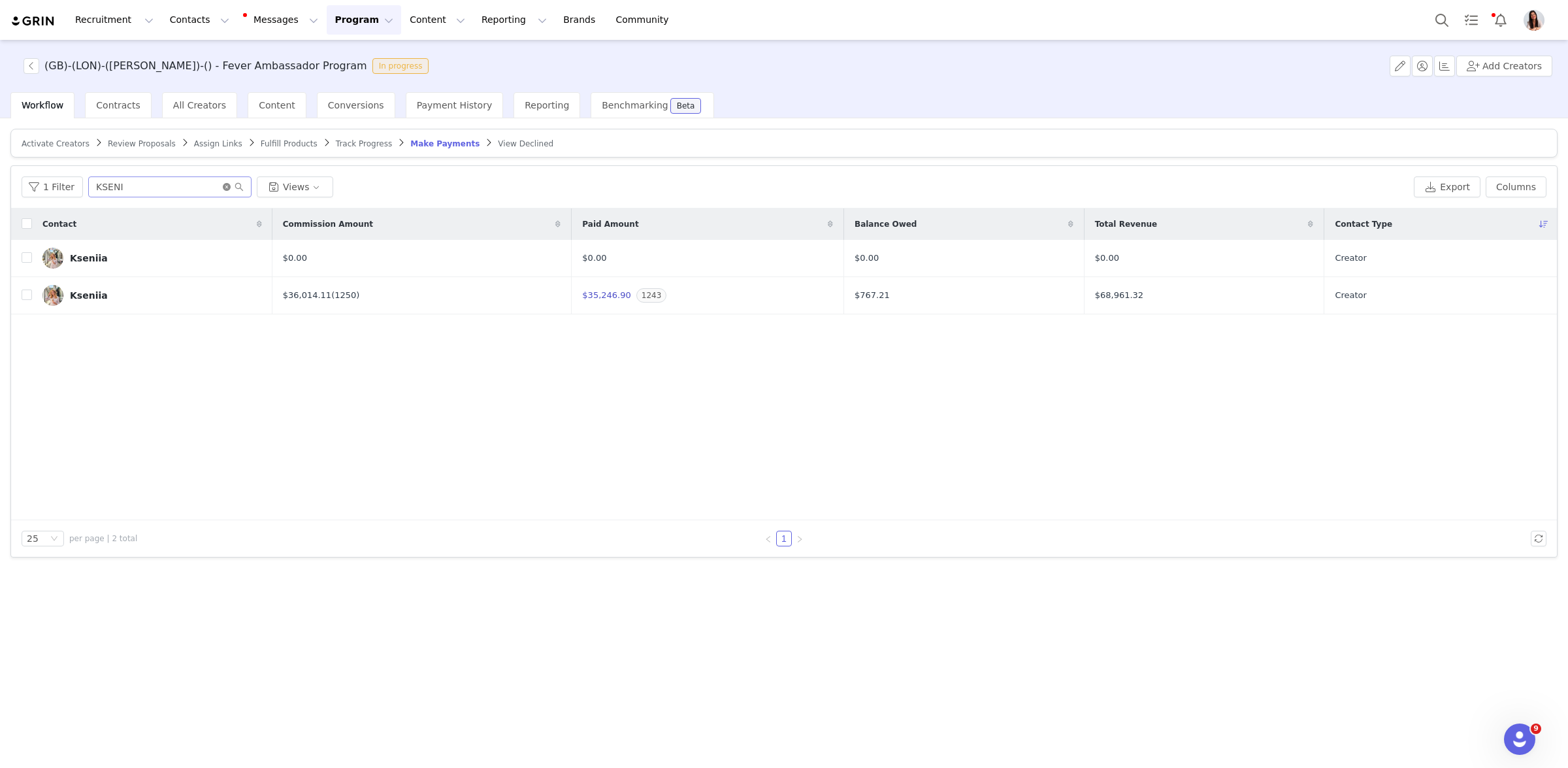
click at [223, 188] on icon "icon: close-circle" at bounding box center [227, 187] width 7 height 7
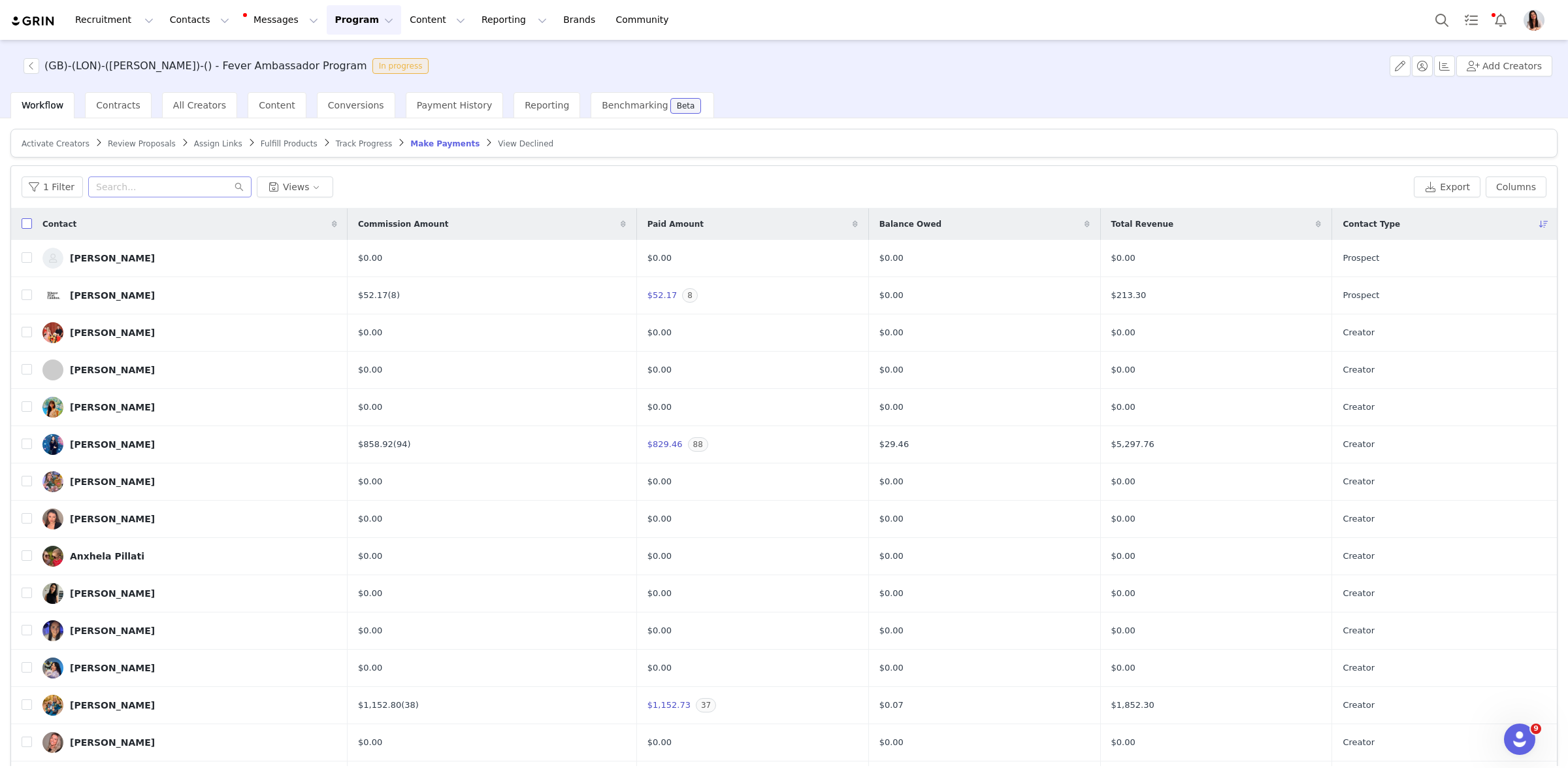
click at [25, 226] on input "checkbox" at bounding box center [26, 223] width 10 height 10
checkbox input "true"
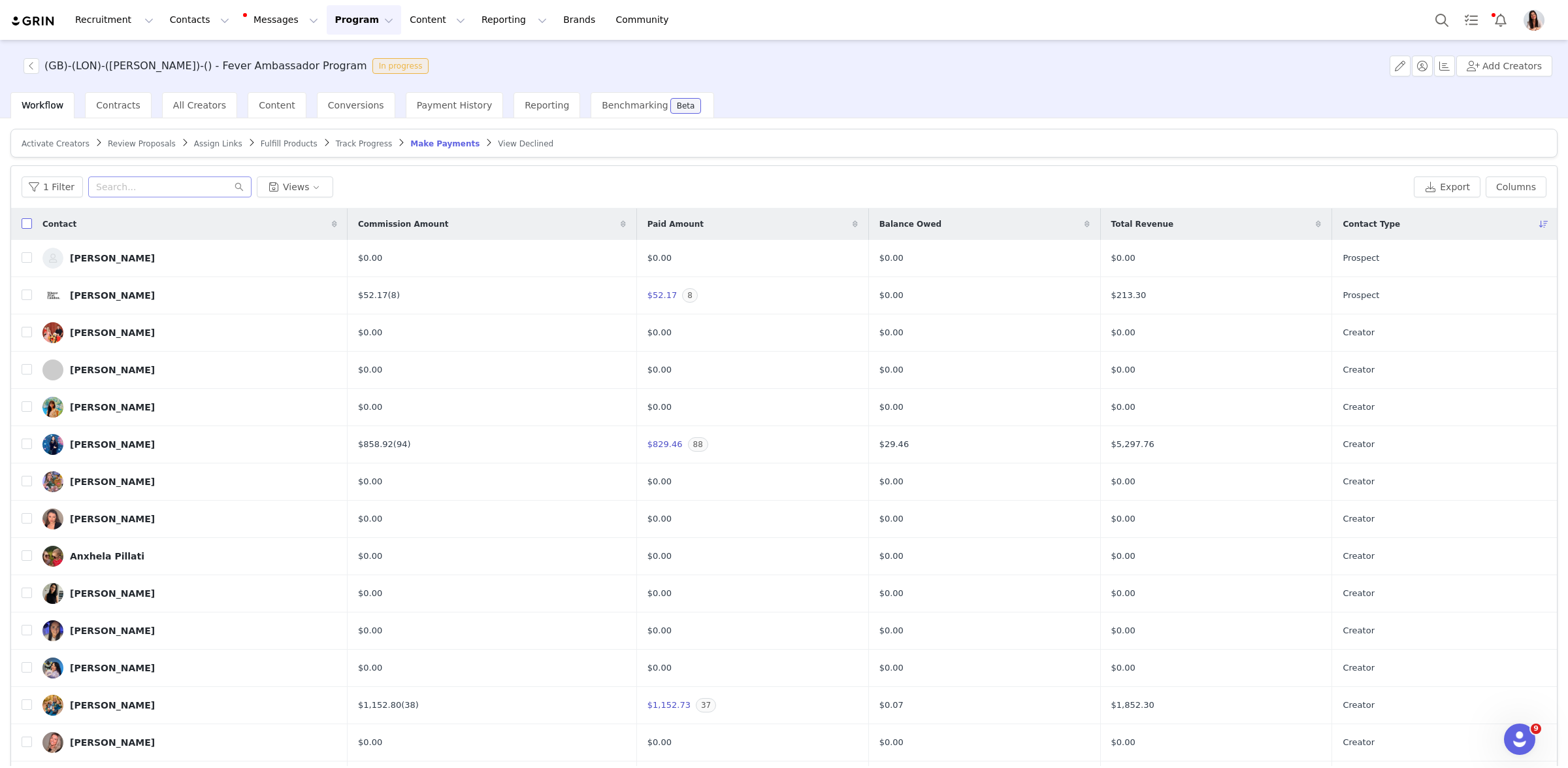
checkbox input "true"
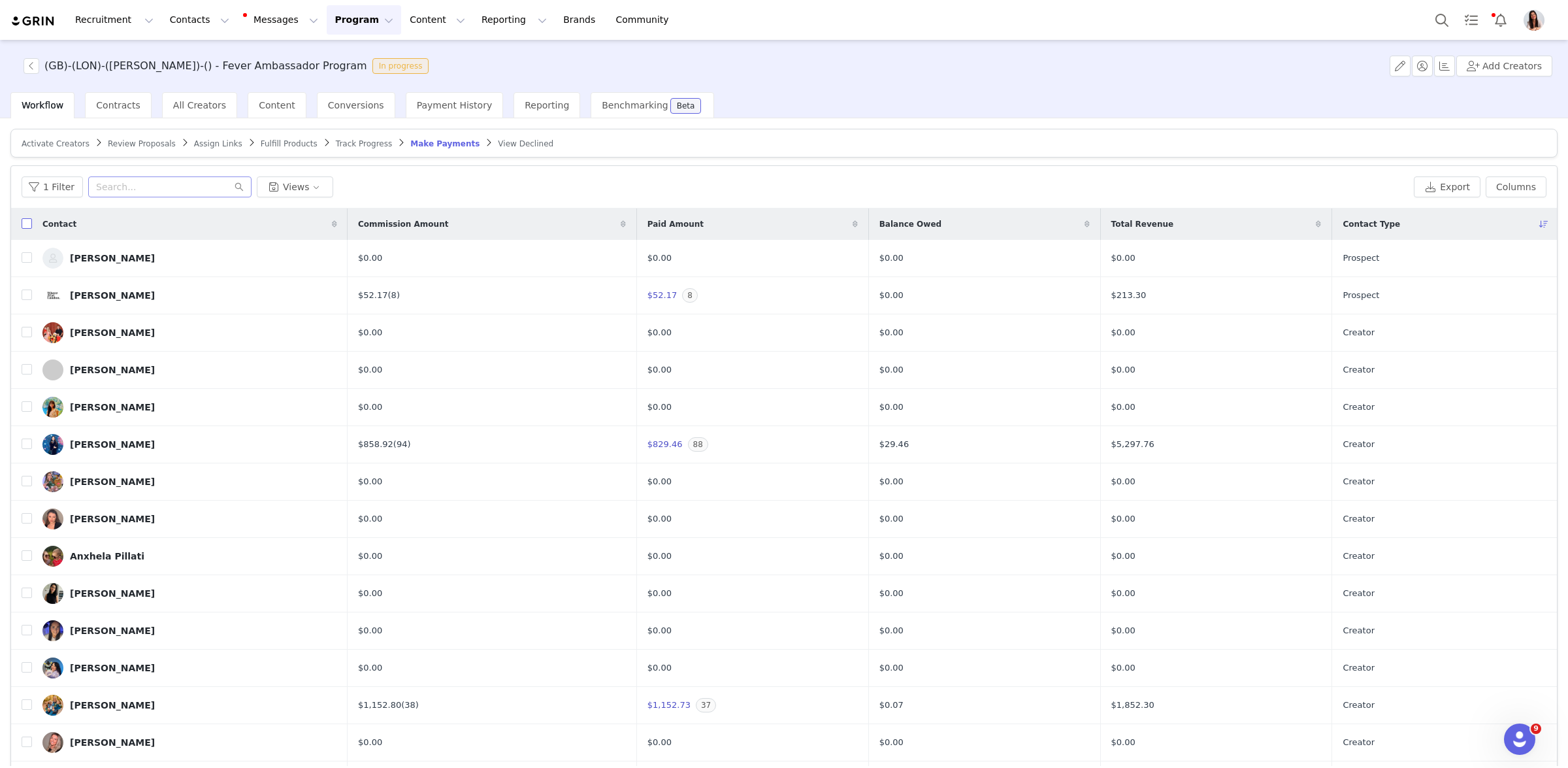
checkbox input "true"
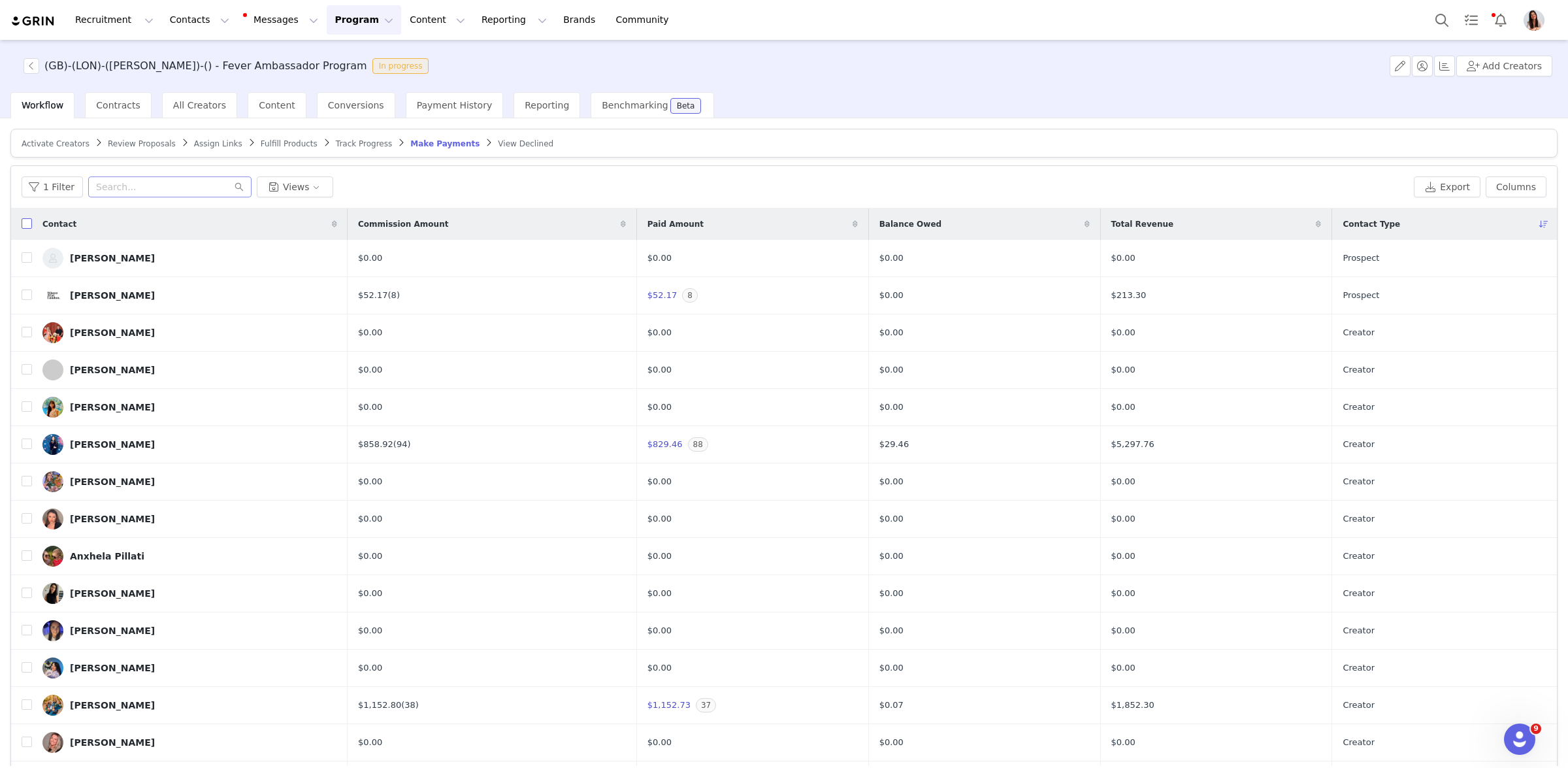
checkbox input "true"
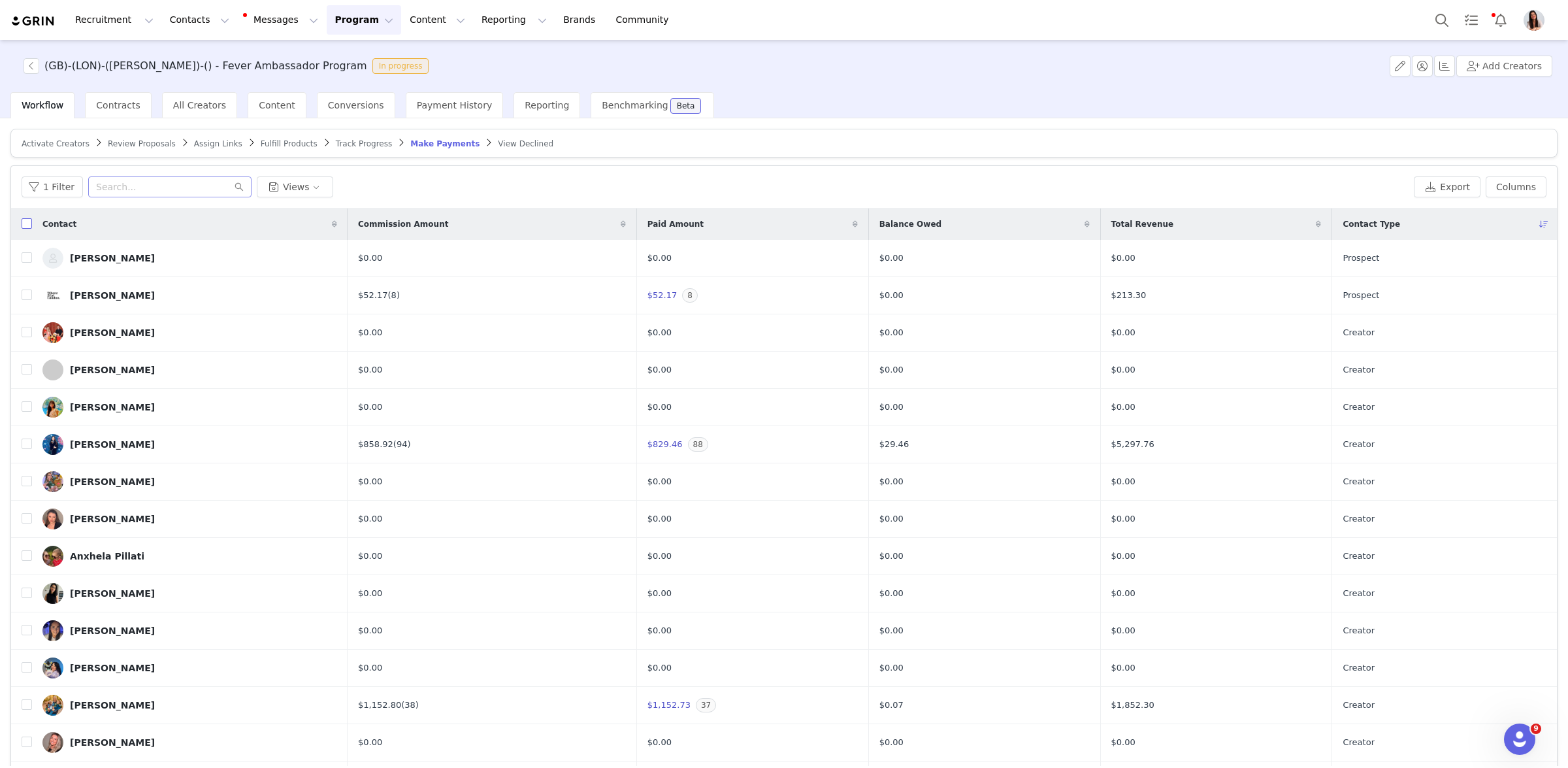
checkbox input "true"
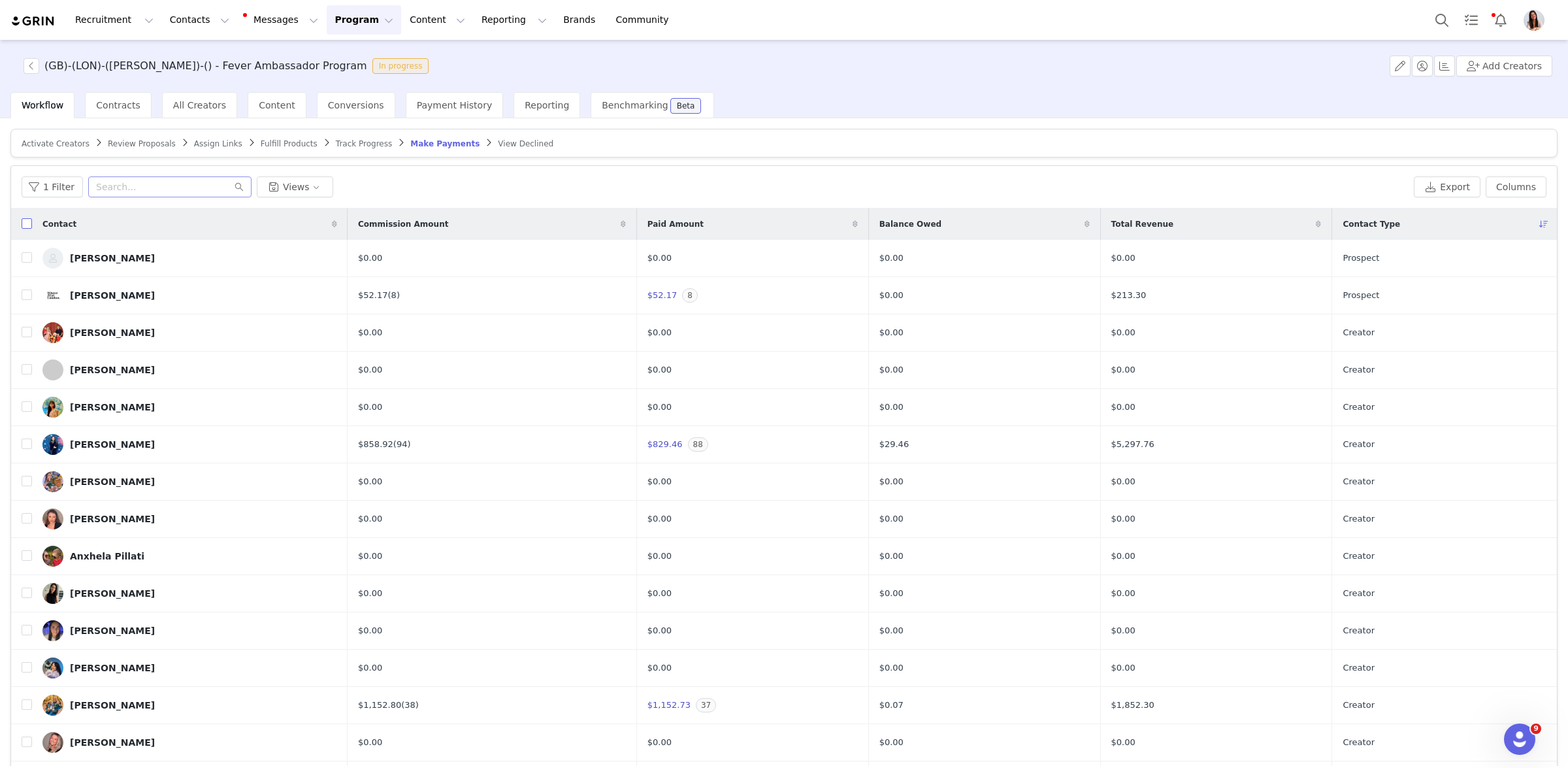
checkbox input "true"
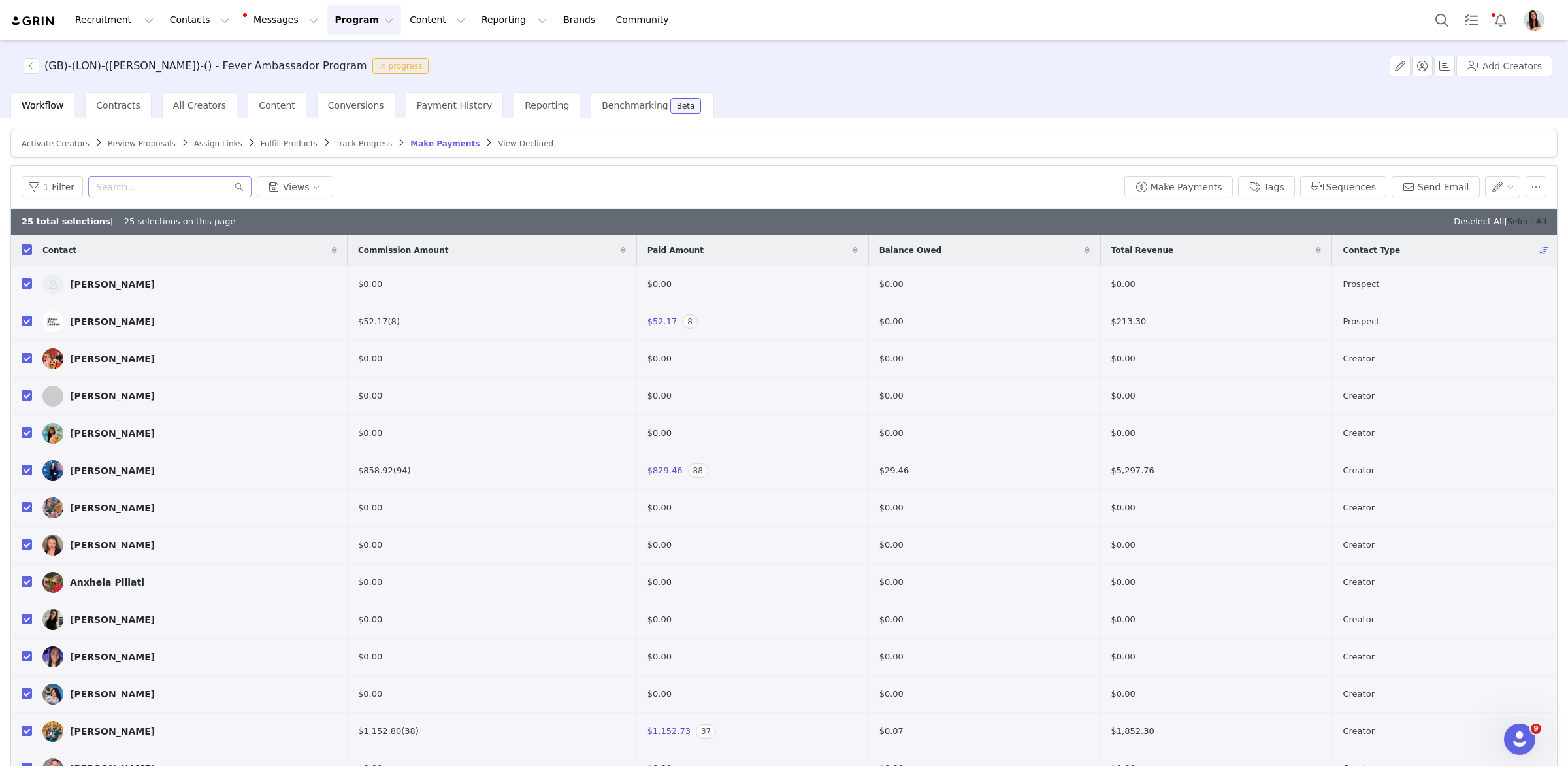
click at [1535, 223] on link "Select All" at bounding box center [1527, 221] width 39 height 10
click at [1162, 193] on button "Make Payments" at bounding box center [1178, 187] width 109 height 20
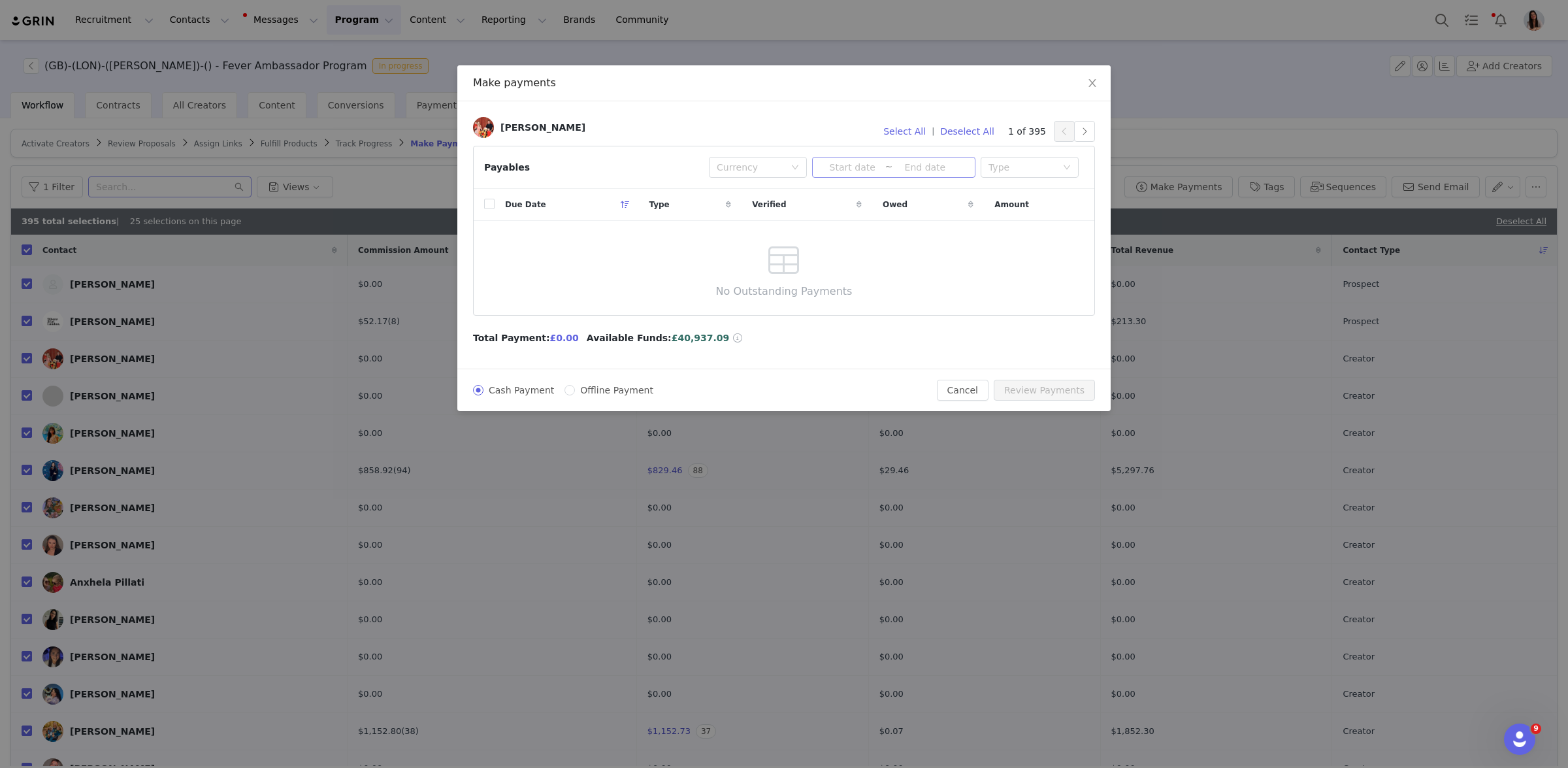
click at [852, 170] on input at bounding box center [853, 166] width 65 height 14
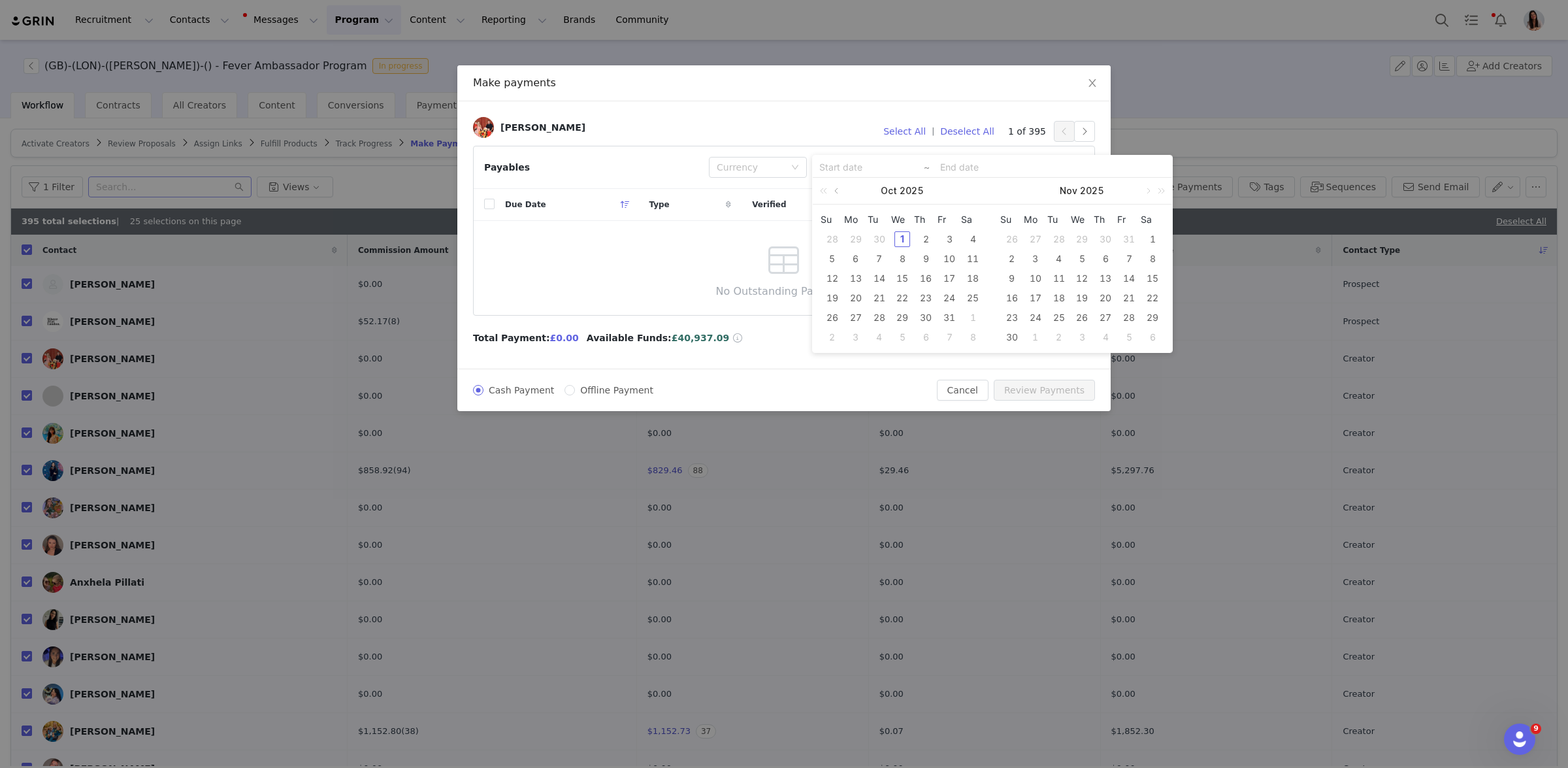
click at [840, 195] on link at bounding box center [837, 191] width 12 height 26
click at [853, 238] on div "1" at bounding box center [856, 239] width 16 height 16
type input "[DATE]"
click at [880, 319] on div "30" at bounding box center [879, 317] width 16 height 16
type input "[DATE]"
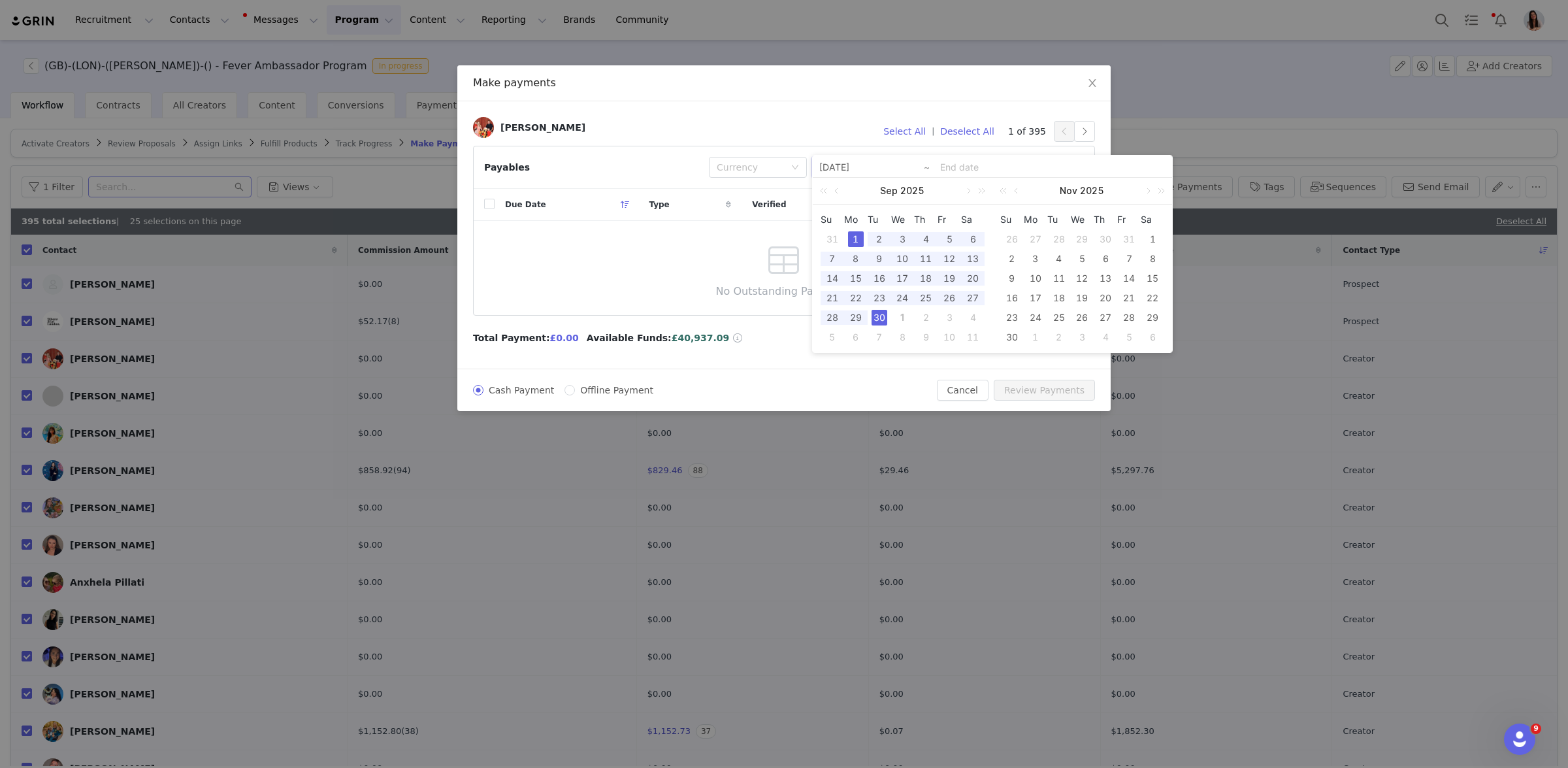
type input "[DATE]"
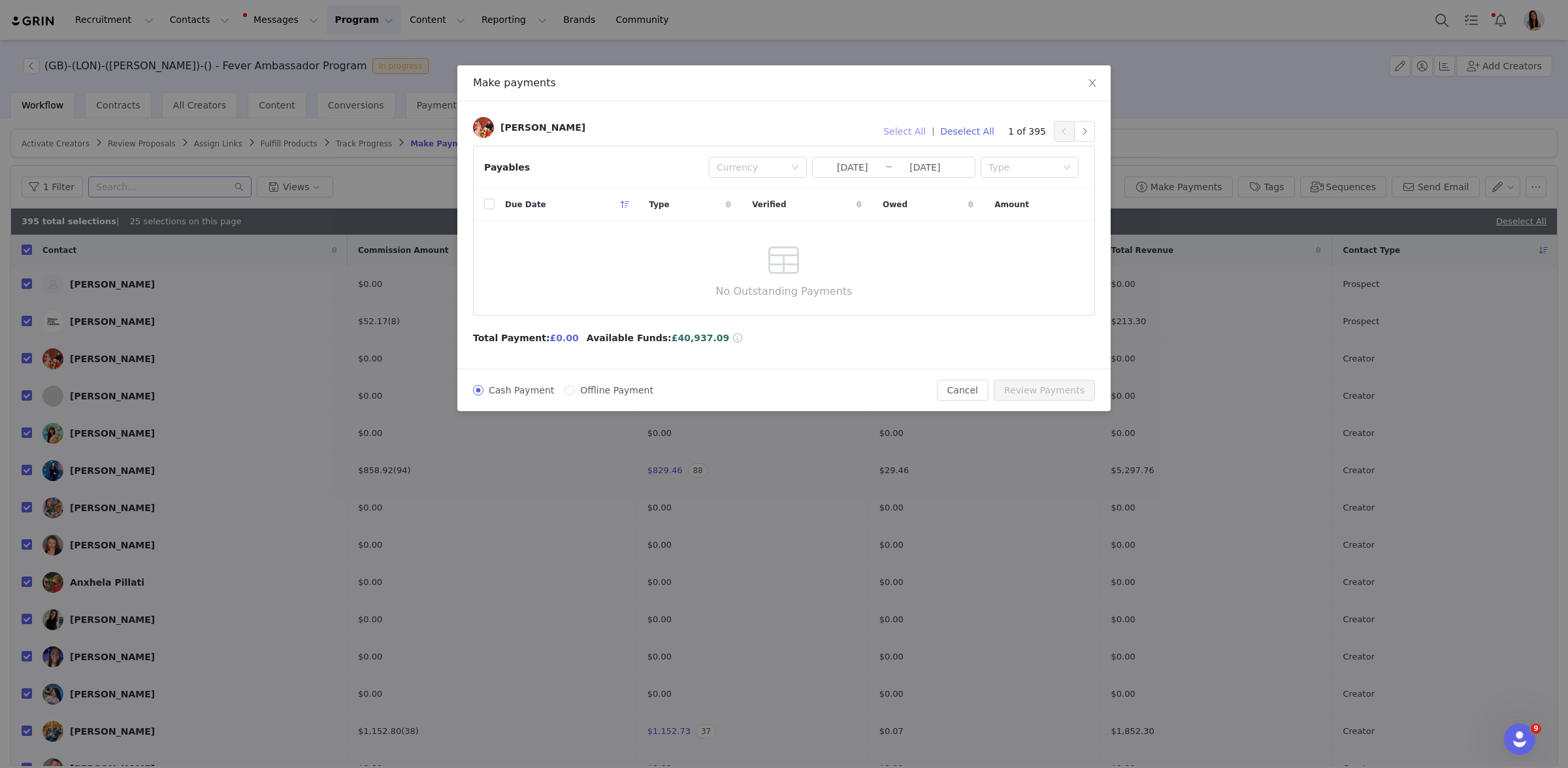
click at [910, 135] on button "Select All" at bounding box center [905, 131] width 54 height 20
drag, startPoint x: 586, startPoint y: 339, endPoint x: 539, endPoint y: 338, distance: 47.0
click at [539, 338] on div "Total Payment: £1,340.06" at bounding box center [538, 338] width 128 height 14
click at [1073, 389] on button "Review Payments" at bounding box center [1044, 390] width 101 height 20
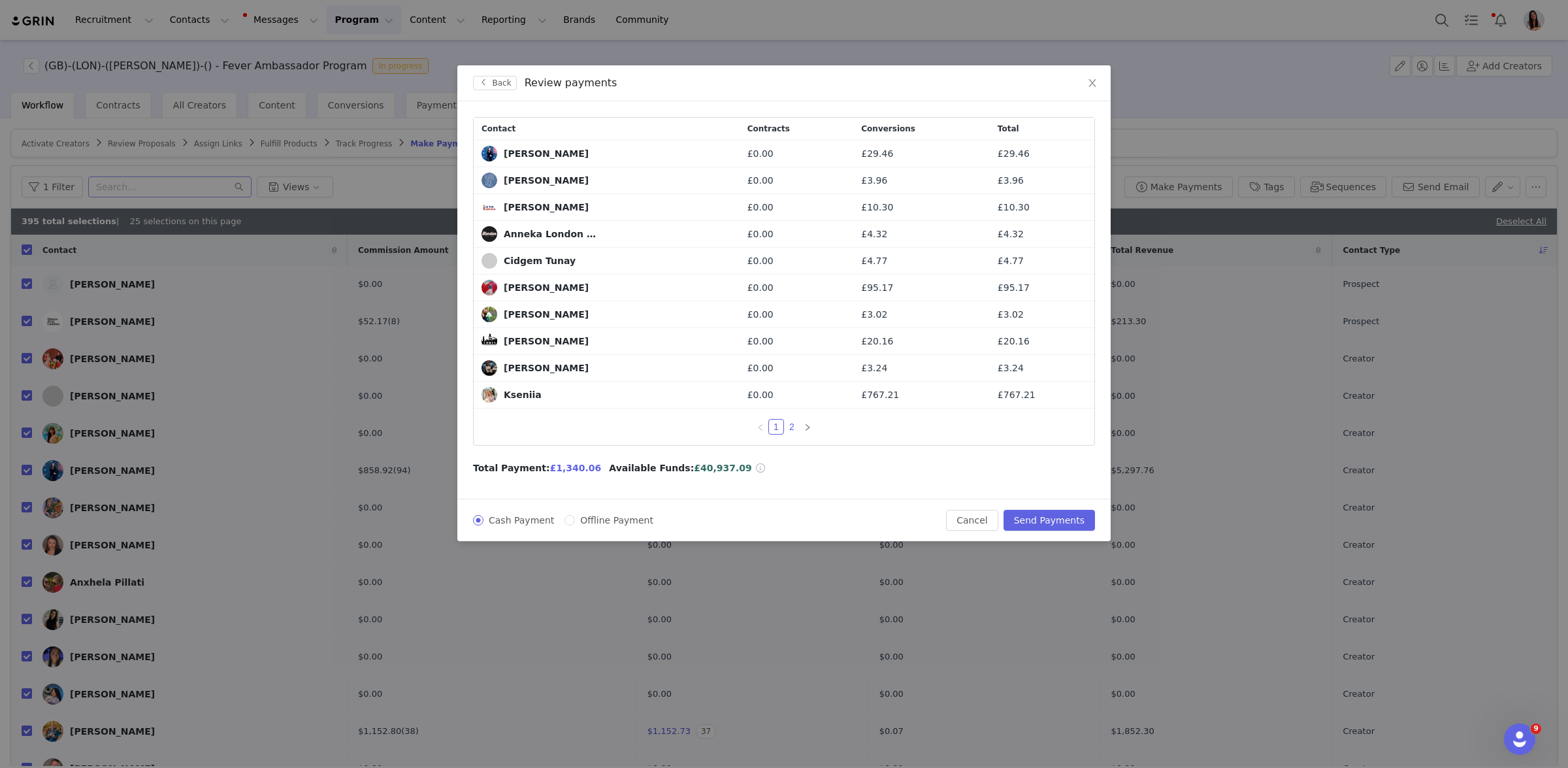
click at [792, 432] on link "2" at bounding box center [791, 426] width 14 height 14
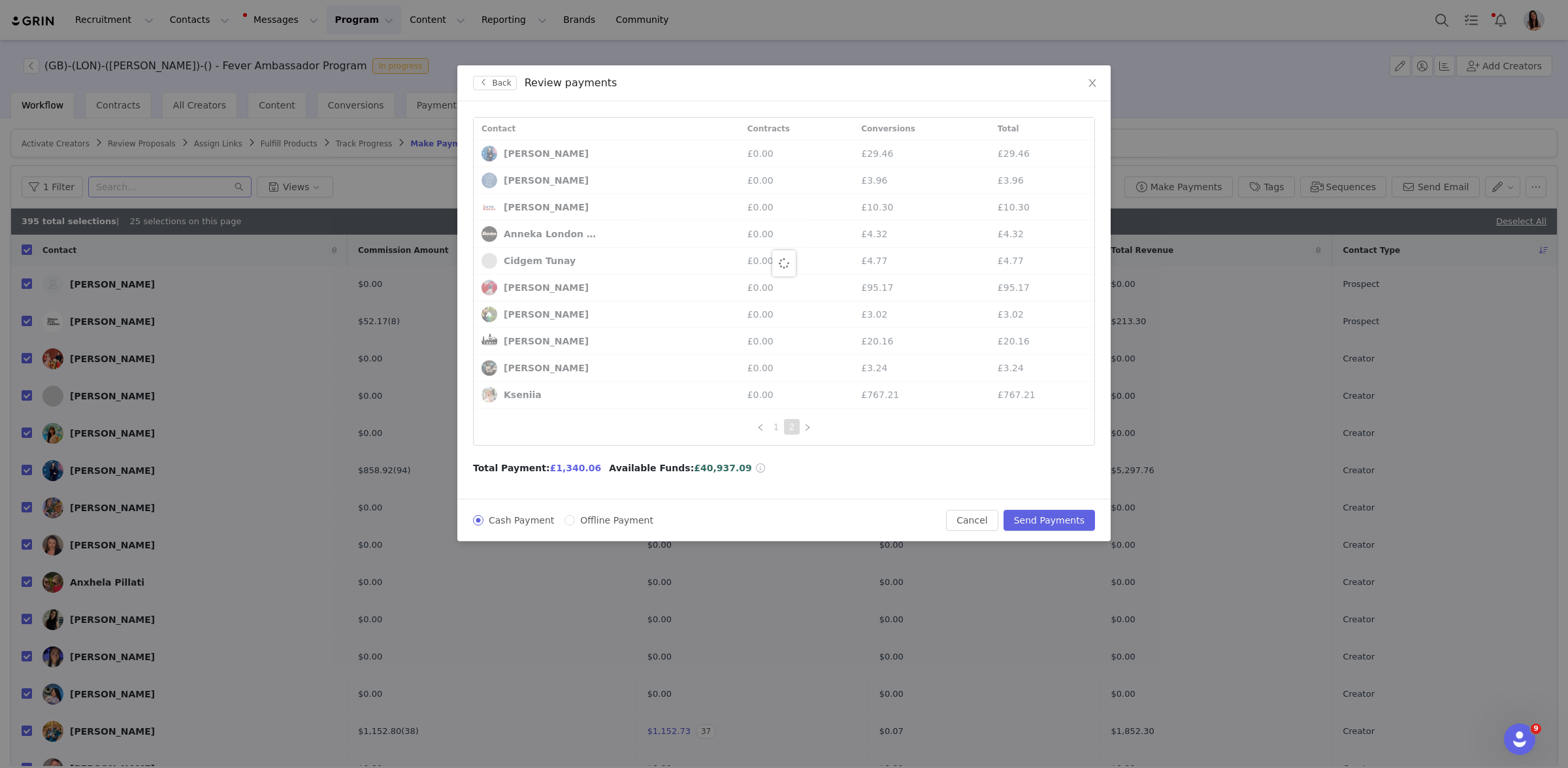
click at [774, 430] on link "1" at bounding box center [776, 426] width 14 height 14
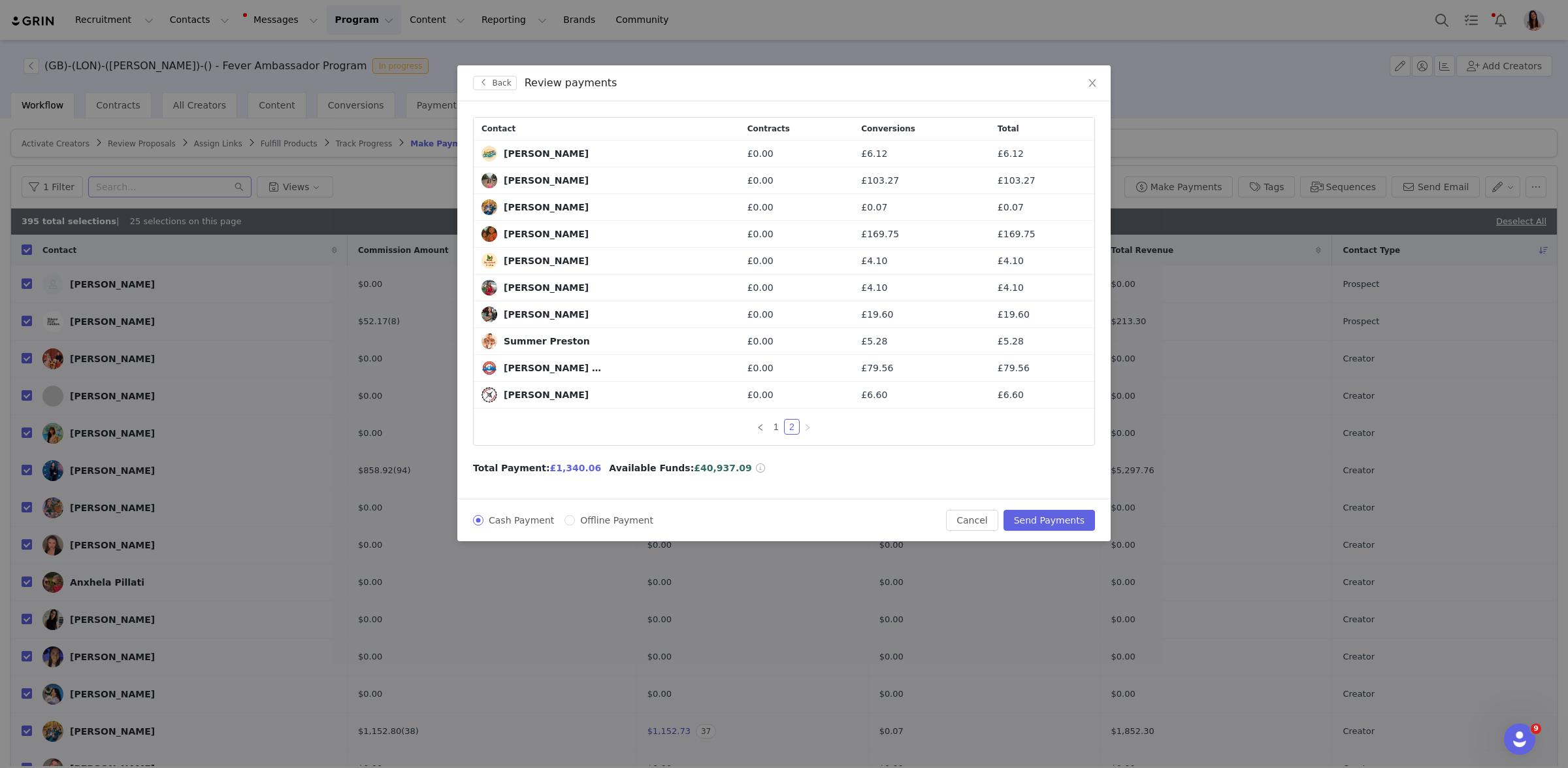
click at [555, 471] on span "£1,340.06" at bounding box center [577, 467] width 52 height 10
click at [1095, 84] on icon "icon: close" at bounding box center [1092, 83] width 10 height 10
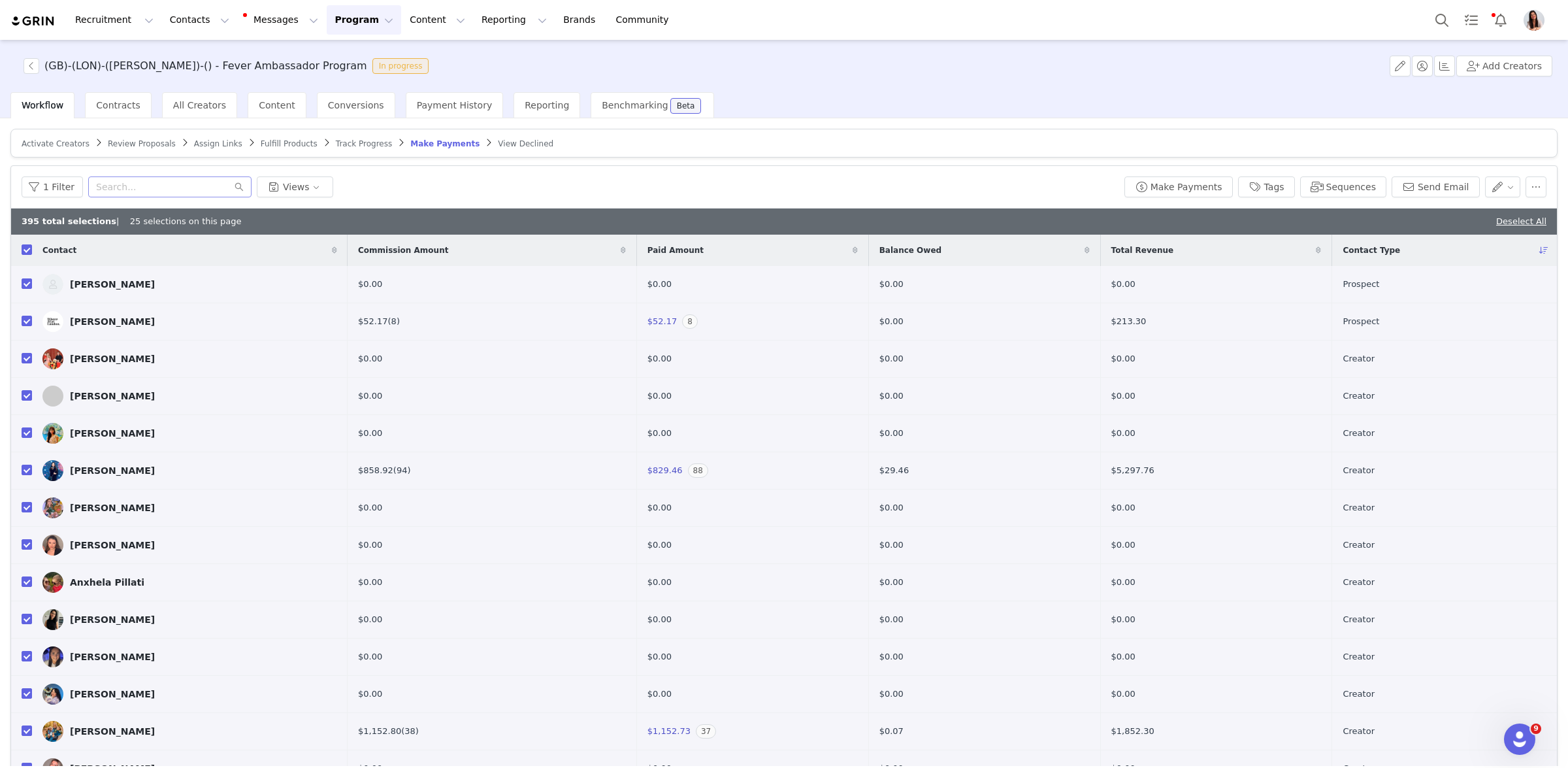
click at [352, 23] on button "Program Program" at bounding box center [364, 20] width 74 height 30
click at [352, 113] on p "Payments" at bounding box center [339, 106] width 45 height 14
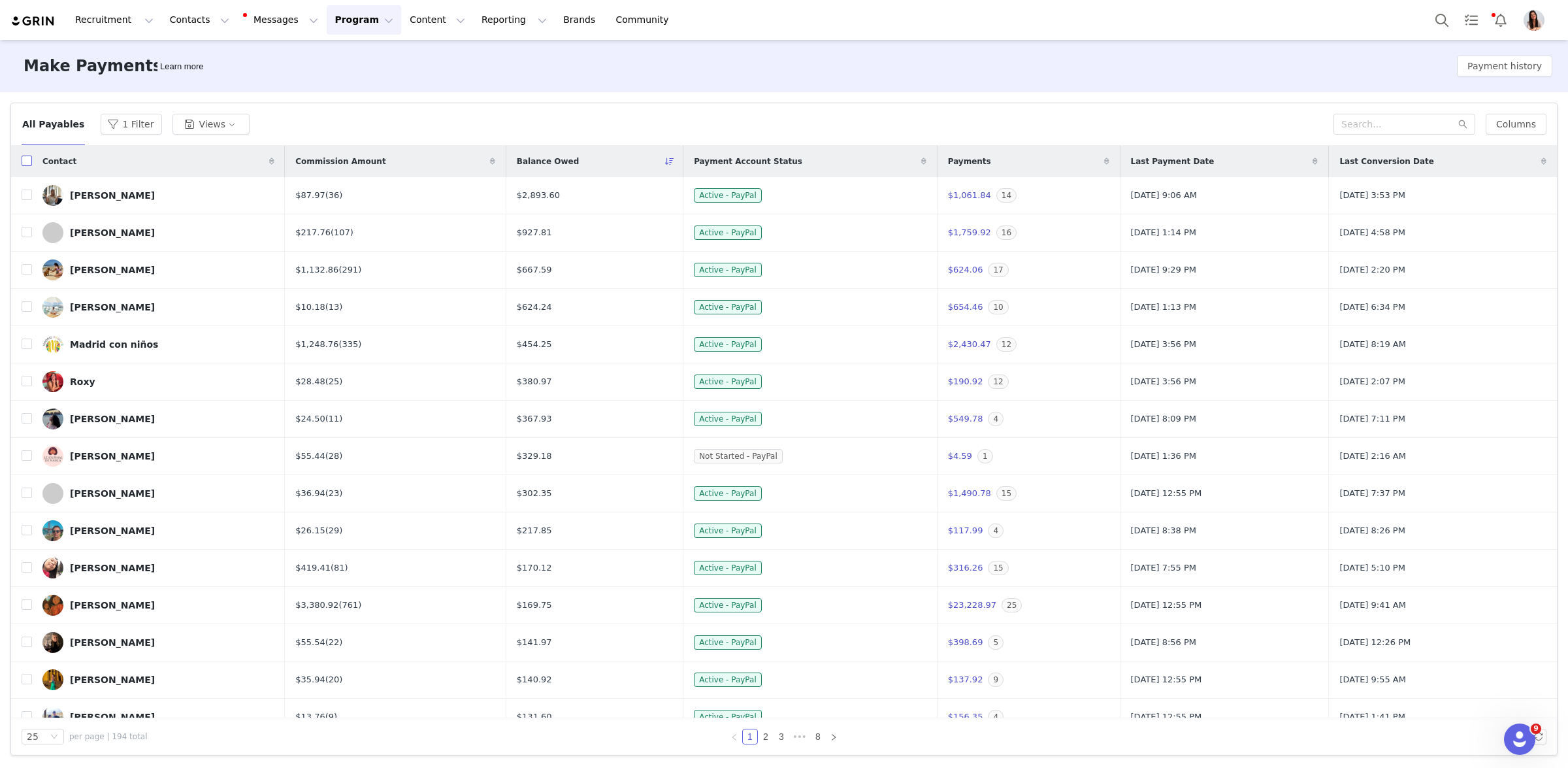
click at [23, 161] on input "checkbox" at bounding box center [26, 160] width 10 height 10
checkbox input "true"
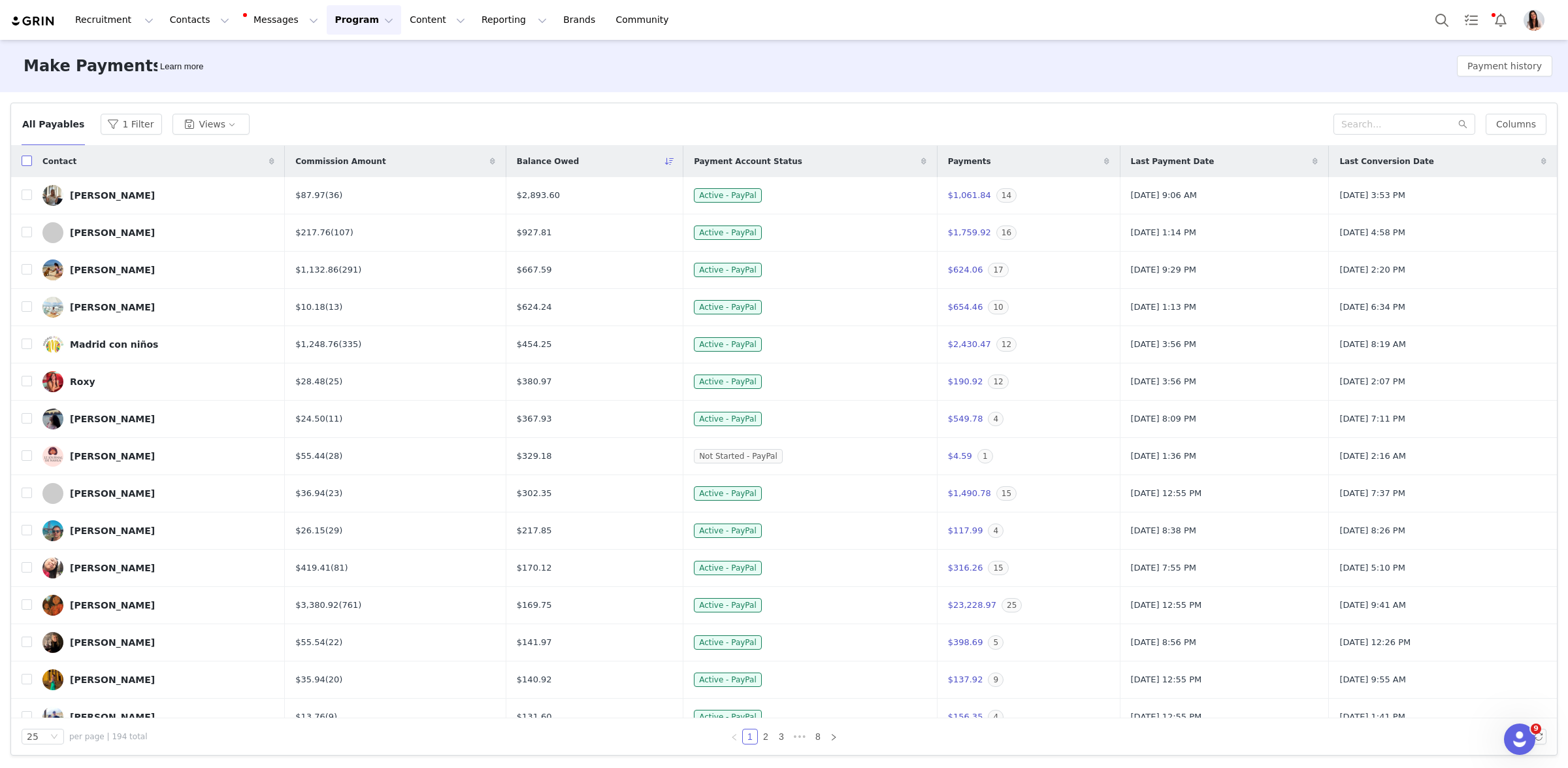
checkbox input "true"
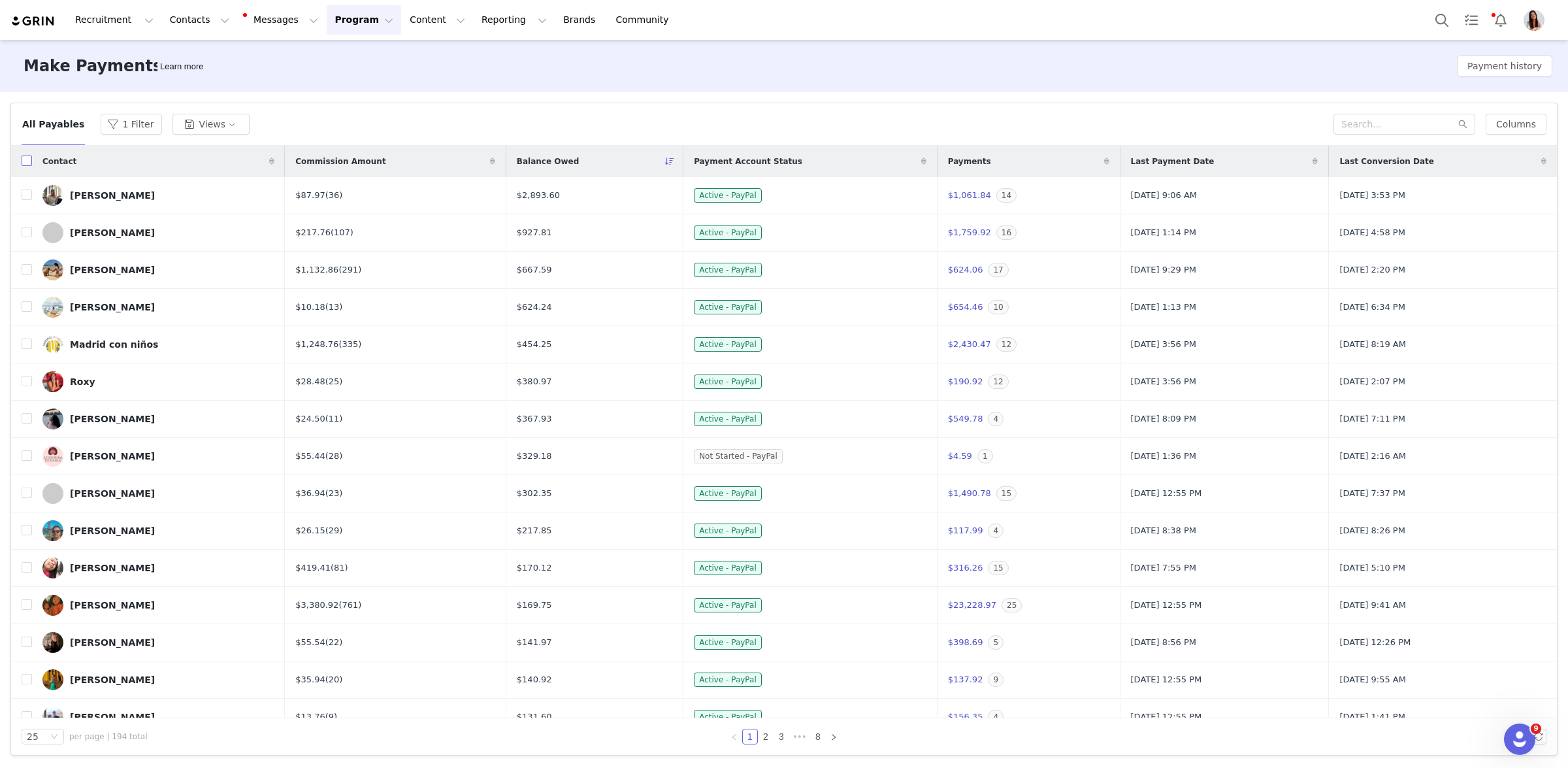
checkbox input "true"
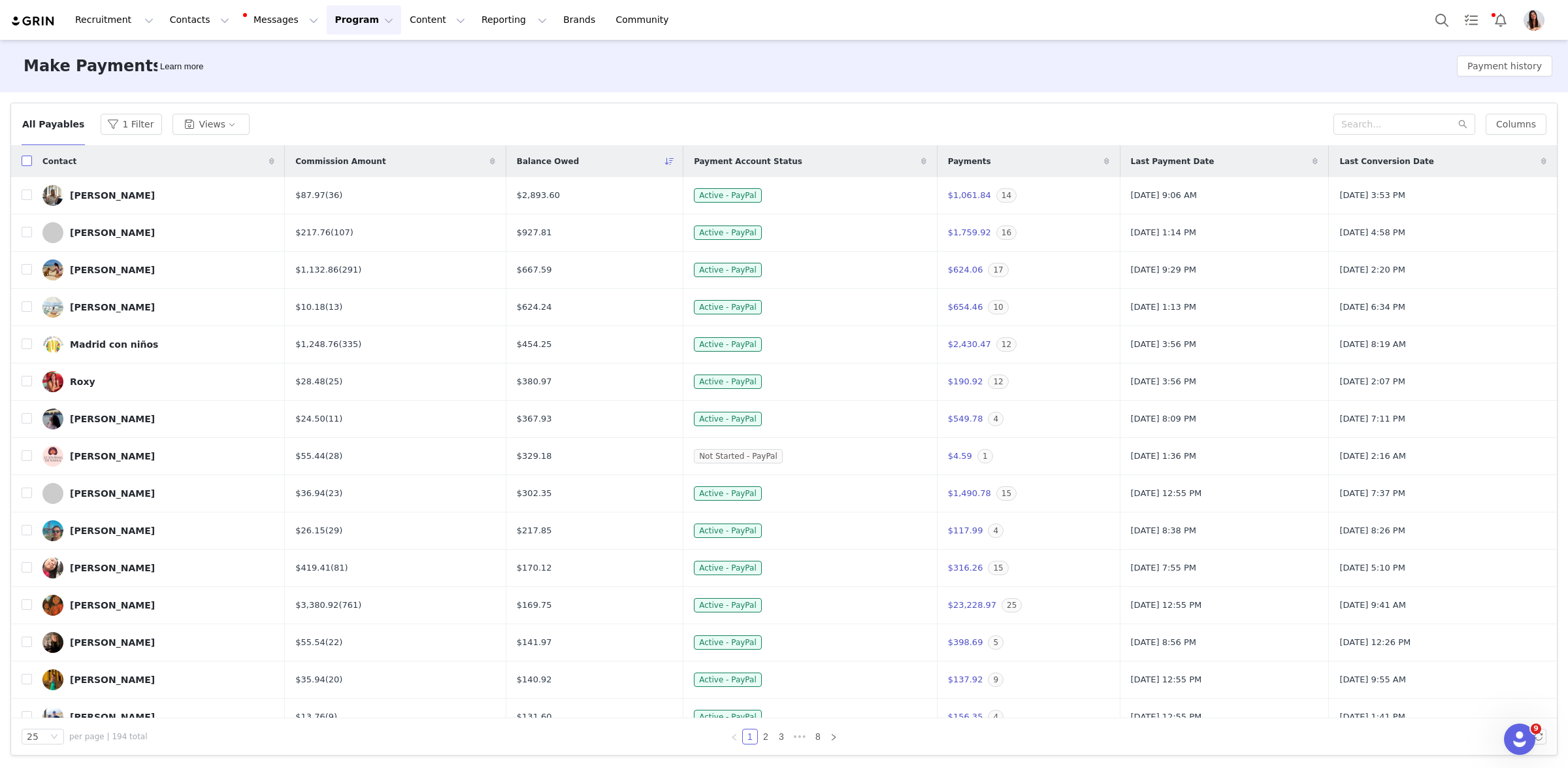
checkbox input "true"
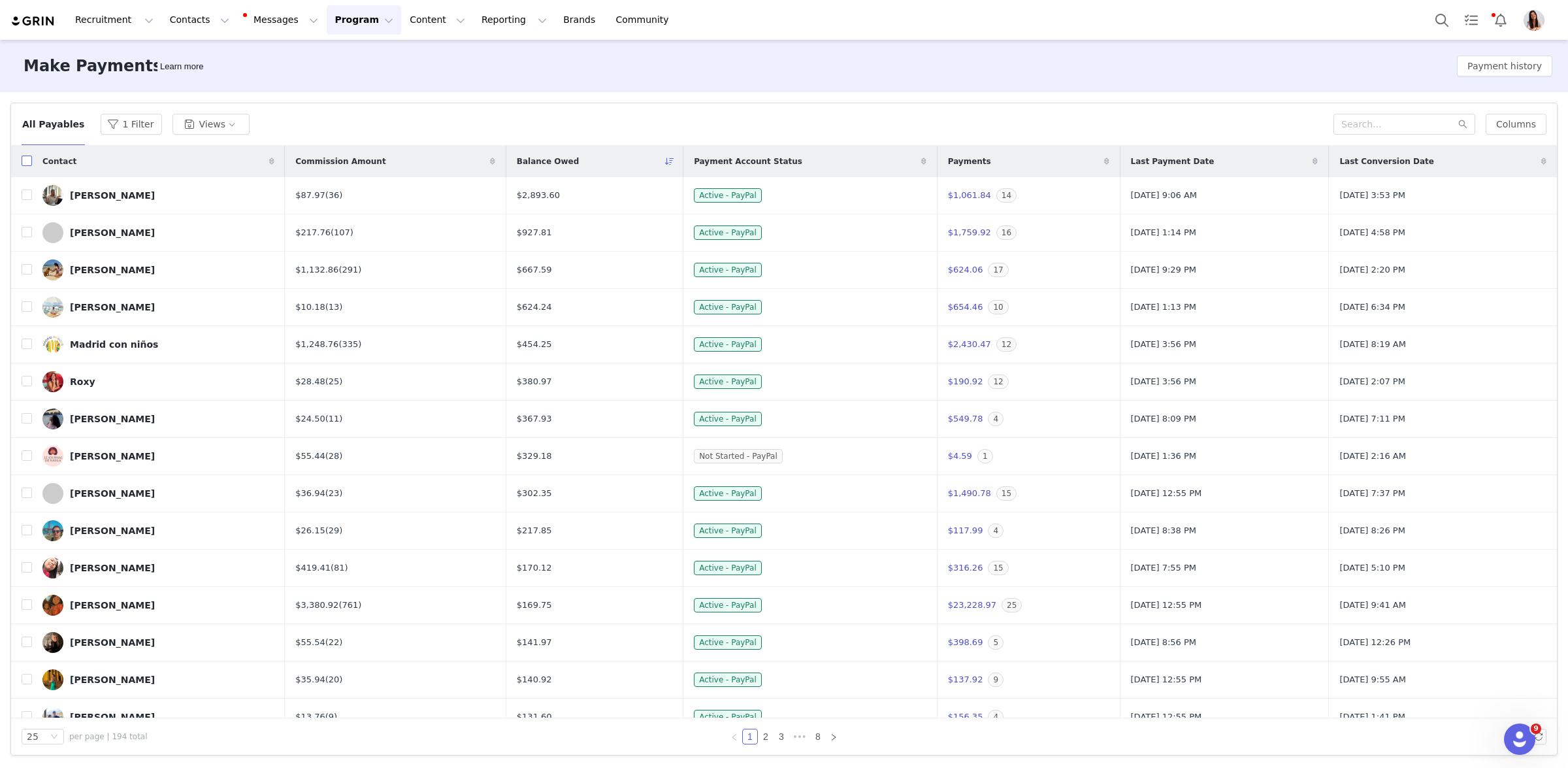
checkbox input "true"
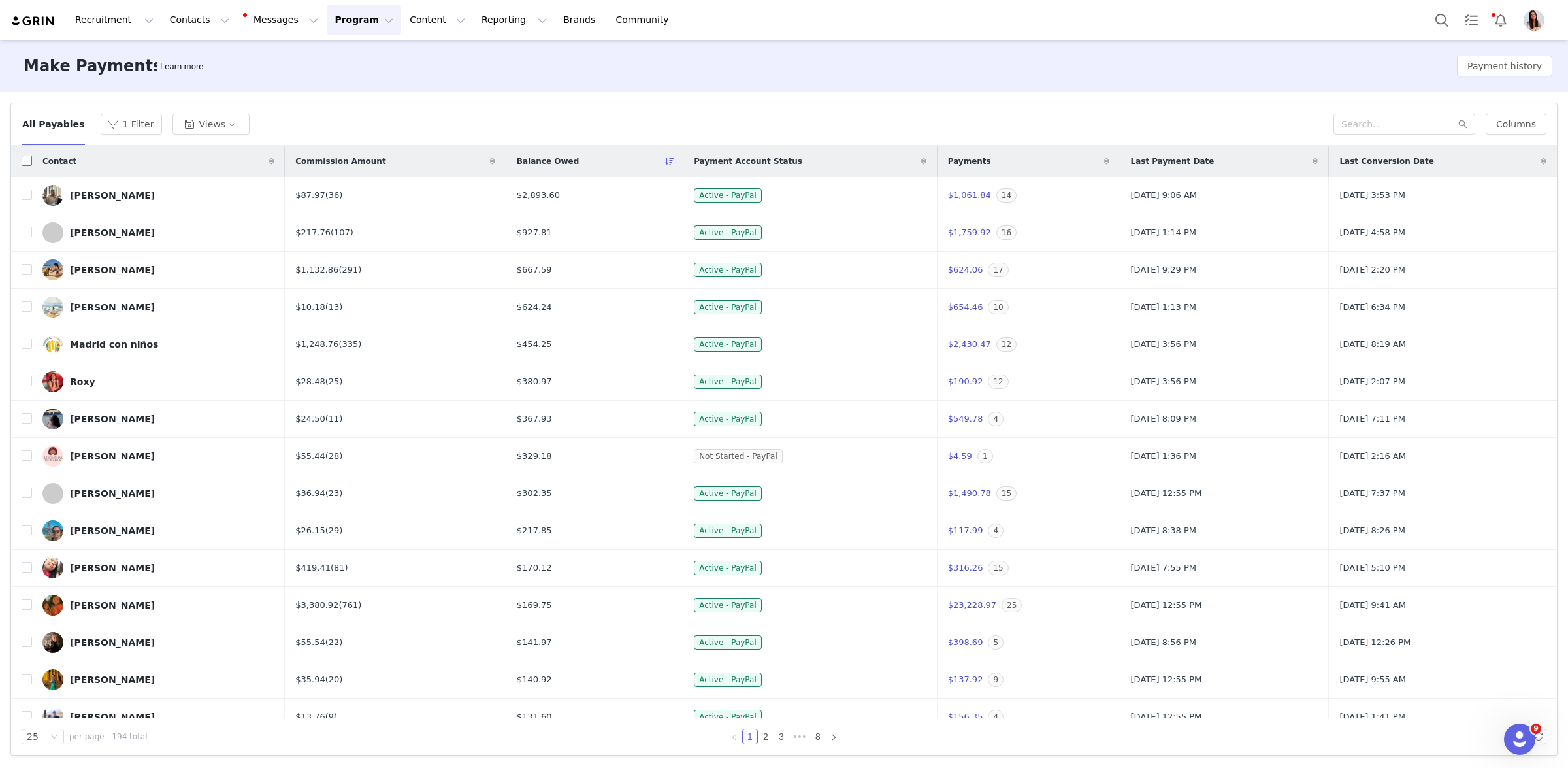
checkbox input "true"
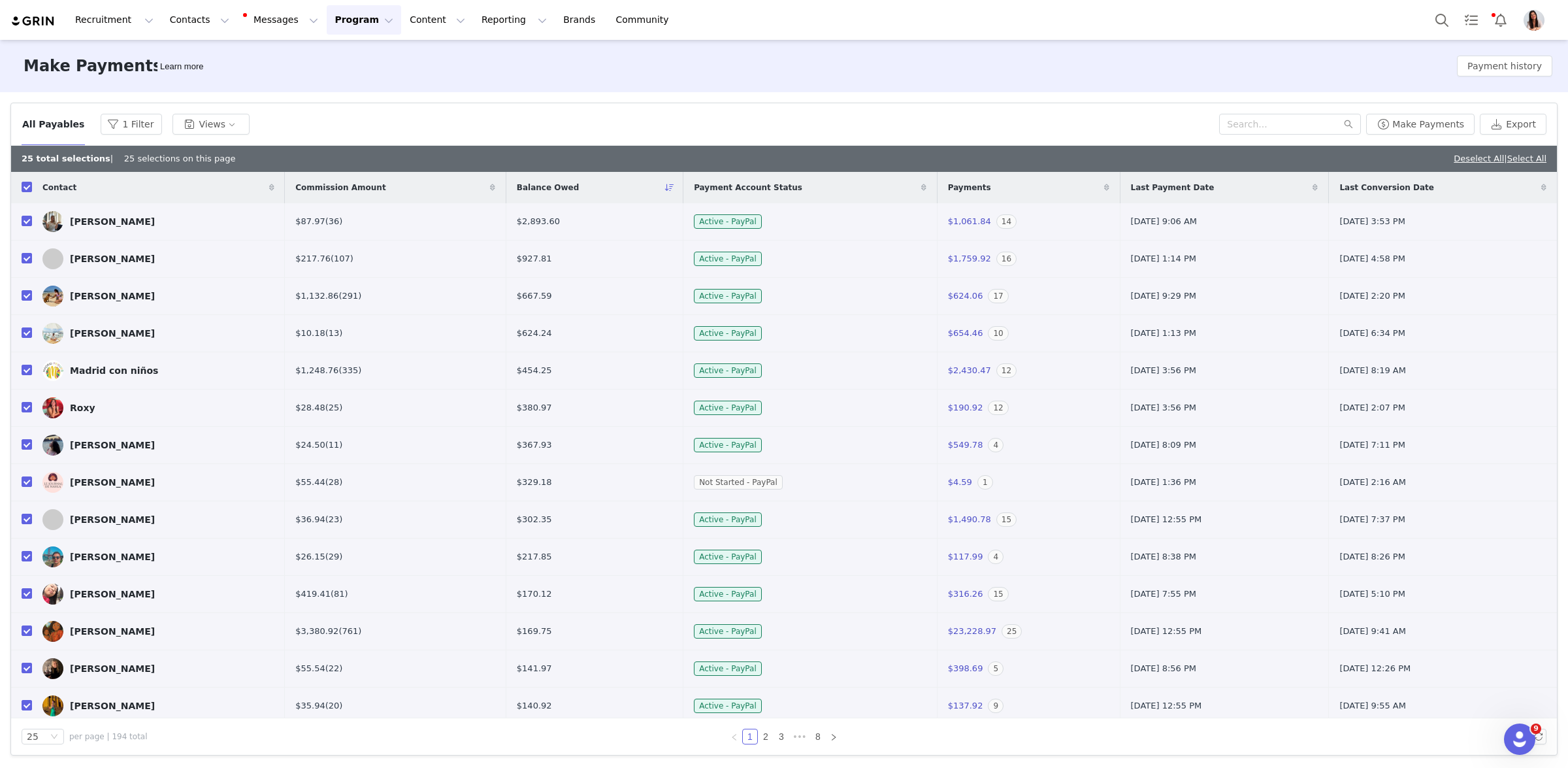
click at [1542, 164] on div "Deselect All | Select All" at bounding box center [1500, 159] width 93 height 13
click at [1531, 162] on link "Select All" at bounding box center [1527, 158] width 39 height 10
click at [1442, 129] on button "Make Payments" at bounding box center [1420, 124] width 109 height 20
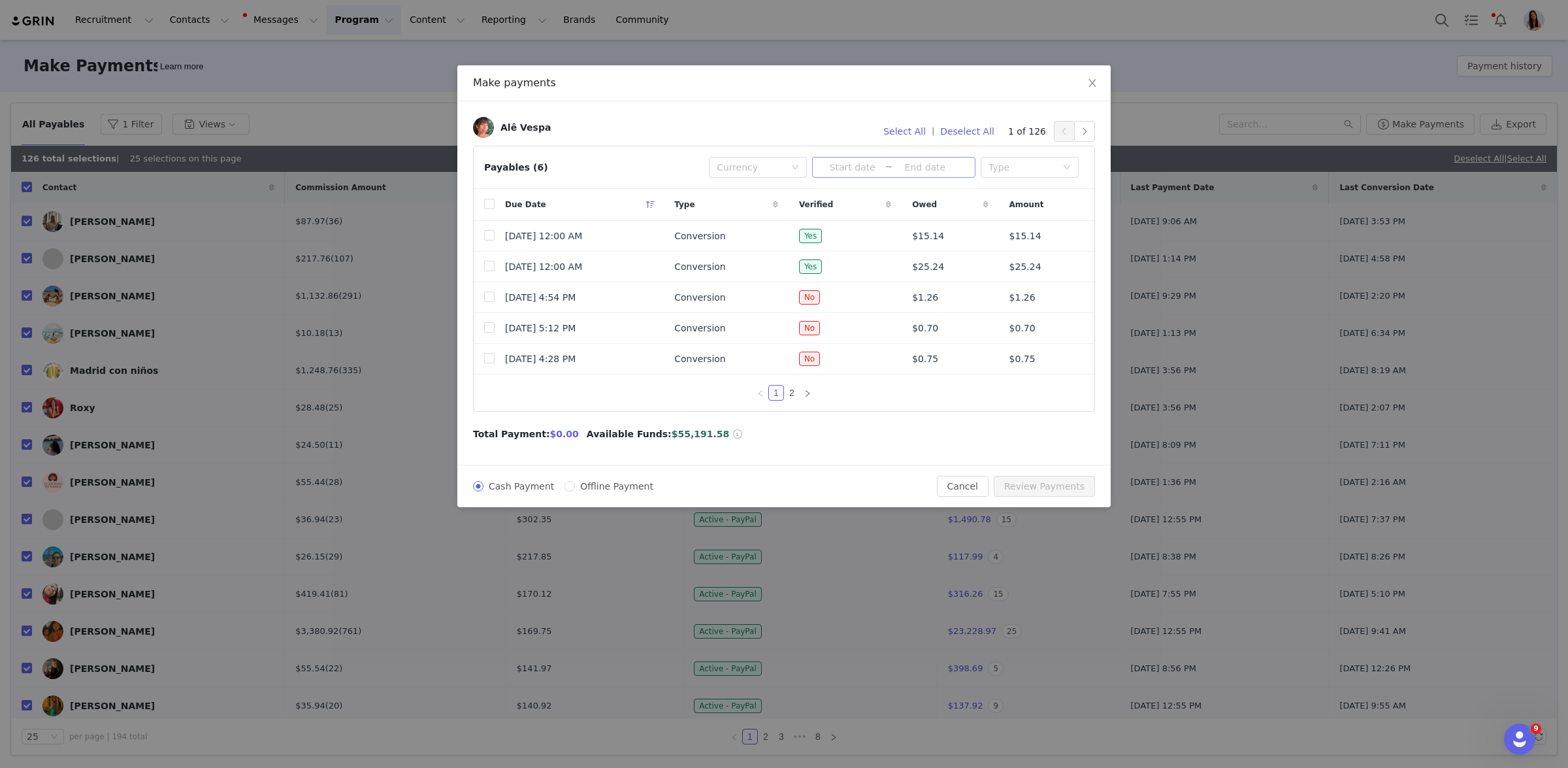
click at [838, 170] on input at bounding box center [853, 166] width 65 height 14
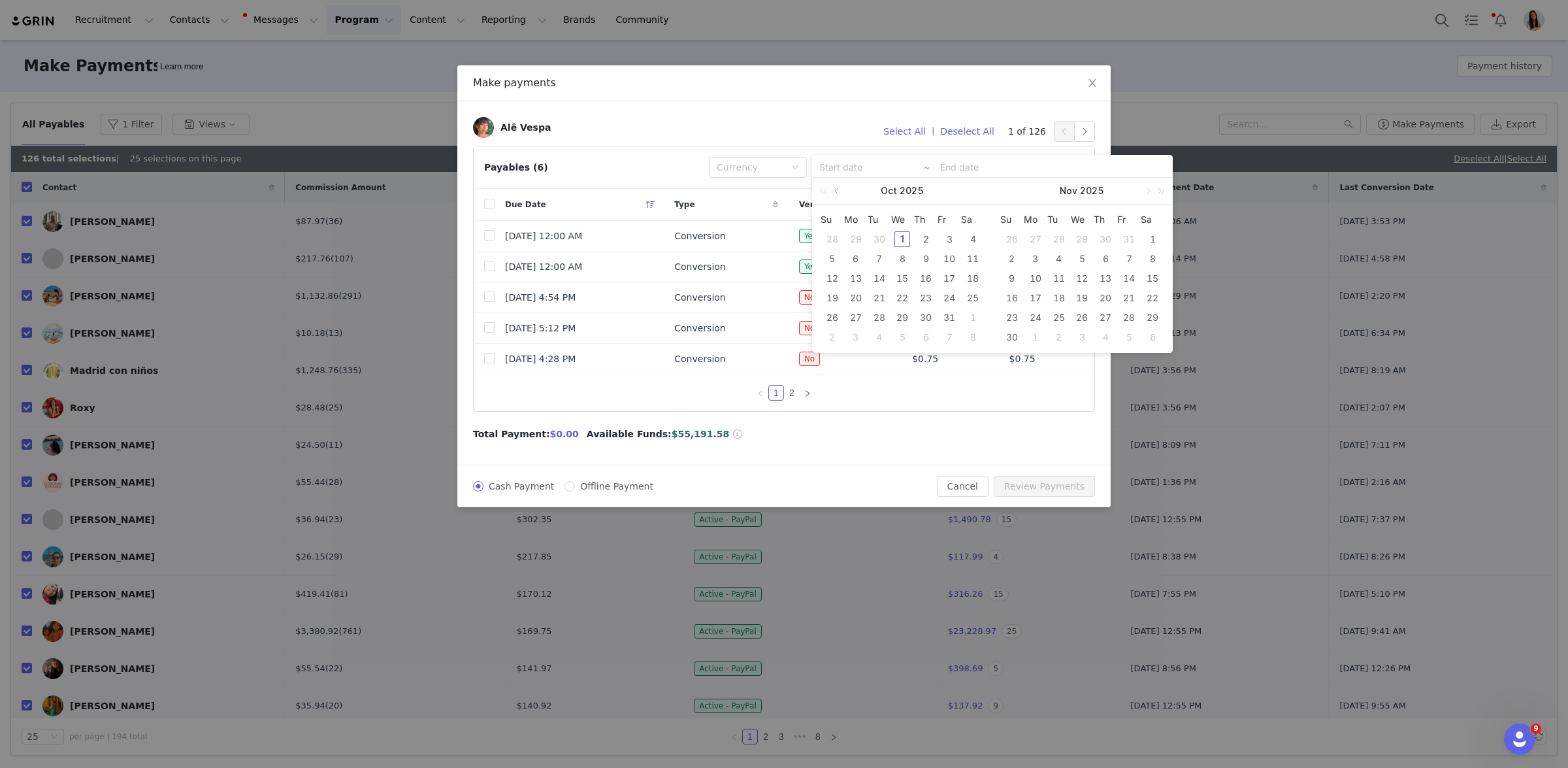
click at [842, 190] on link at bounding box center [837, 191] width 12 height 26
click at [857, 240] on div "1" at bounding box center [856, 239] width 16 height 16
type input "[DATE]"
click at [878, 317] on div "30" at bounding box center [879, 317] width 16 height 16
type input "[DATE]"
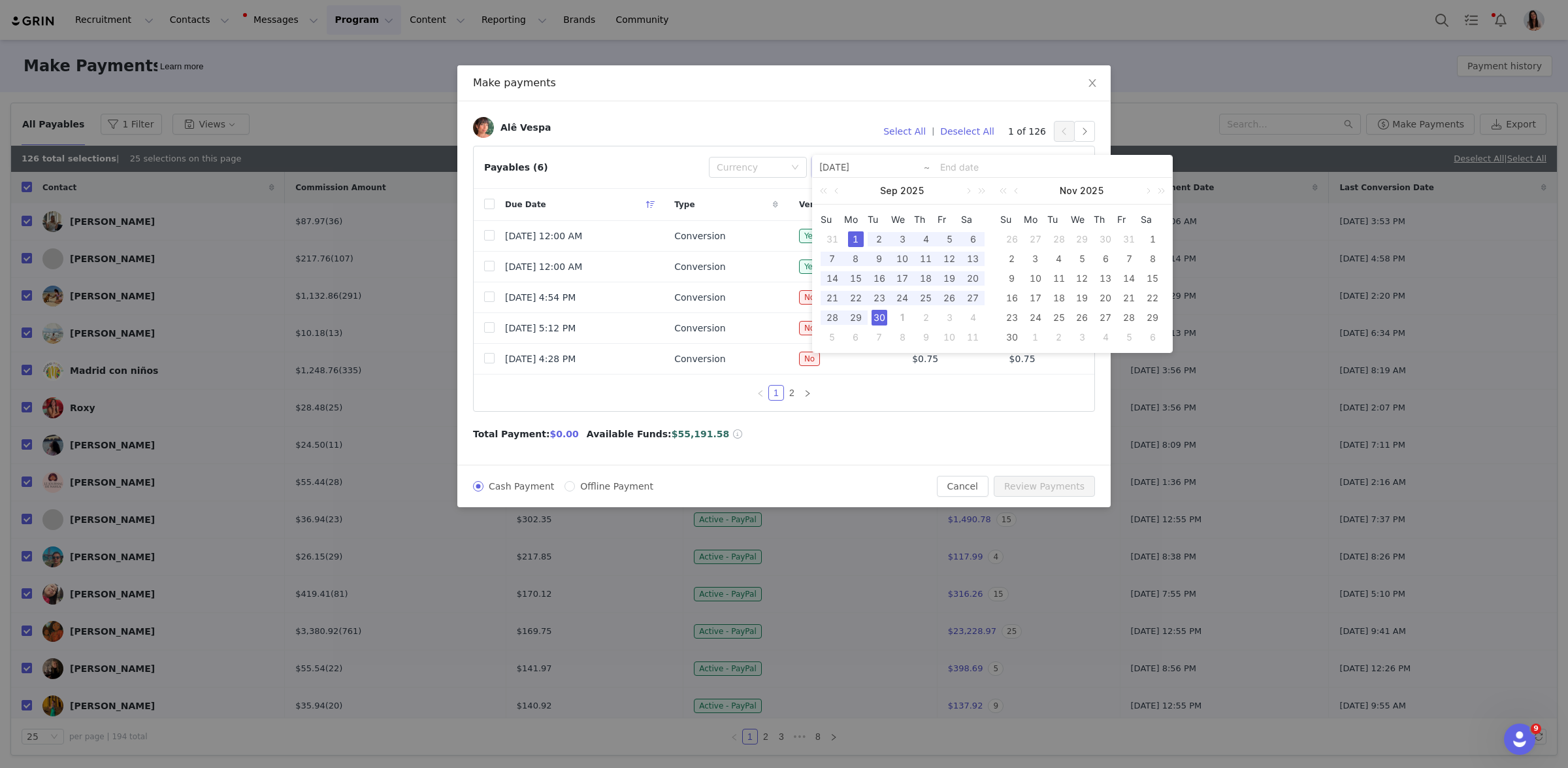
type input "[DATE]"
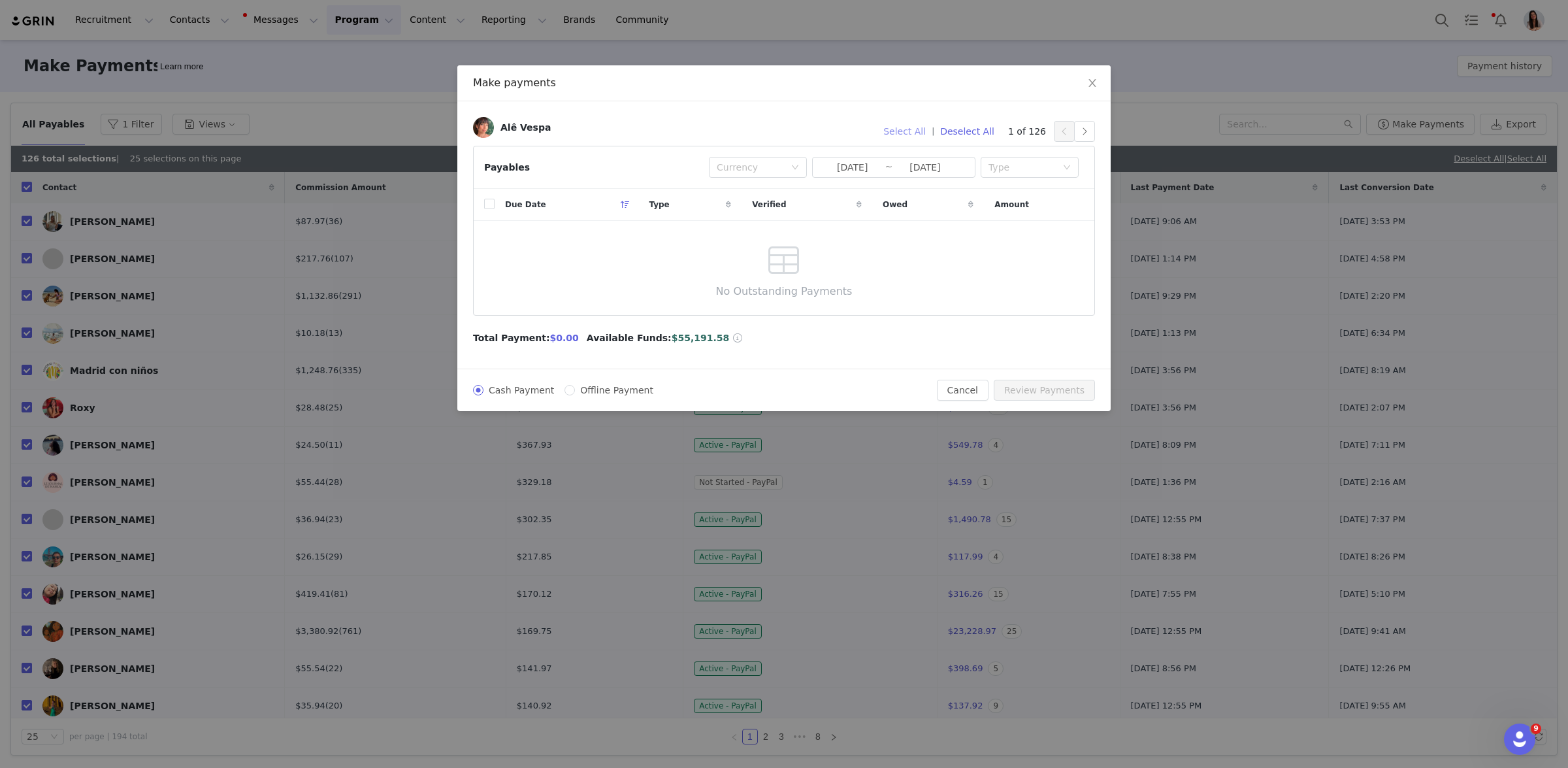
click at [922, 128] on button "Select All" at bounding box center [905, 131] width 54 height 20
click at [1093, 87] on icon "icon: close" at bounding box center [1092, 83] width 10 height 10
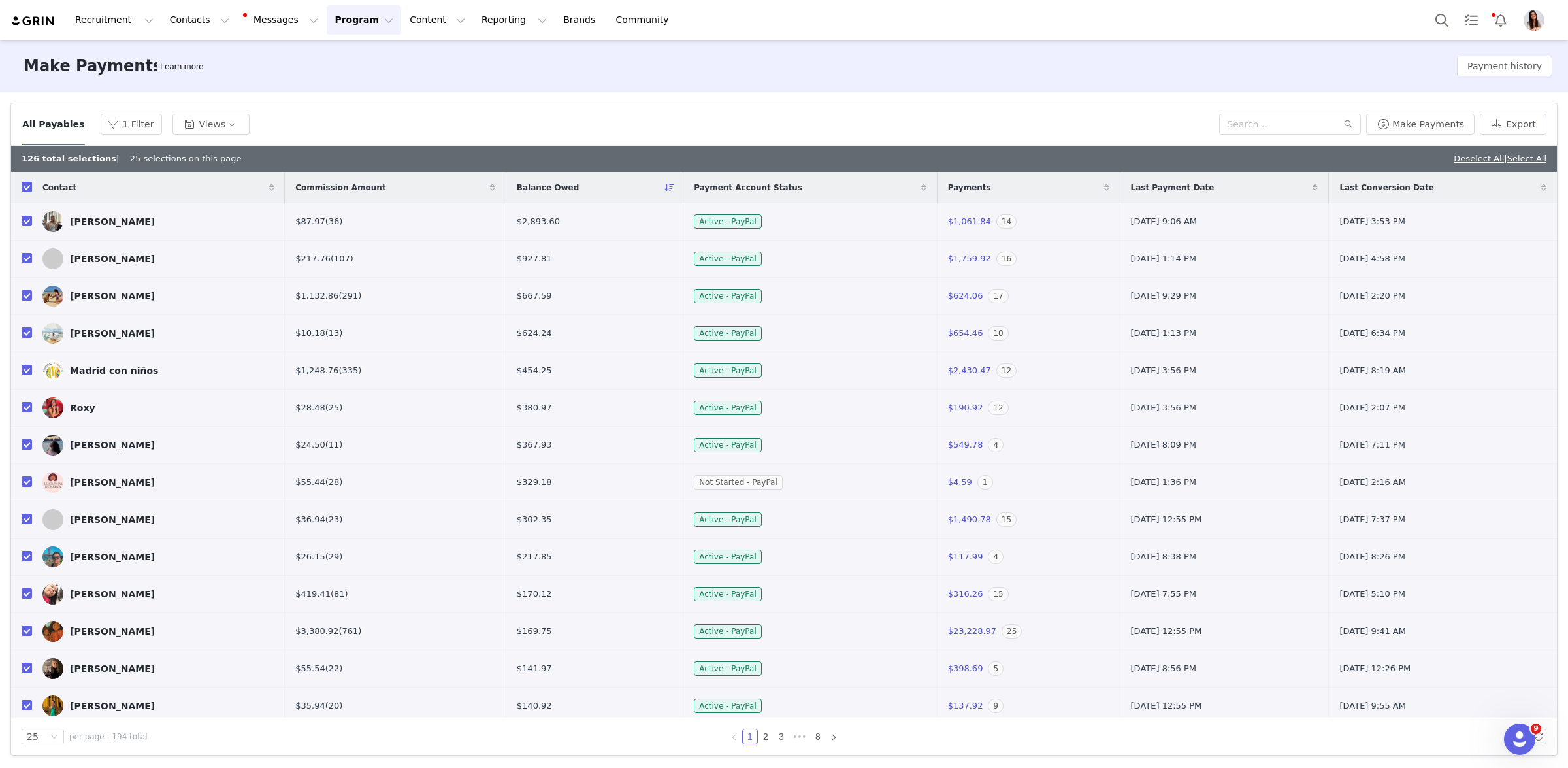
click at [1531, 25] on img "Profile" at bounding box center [1535, 20] width 20 height 20
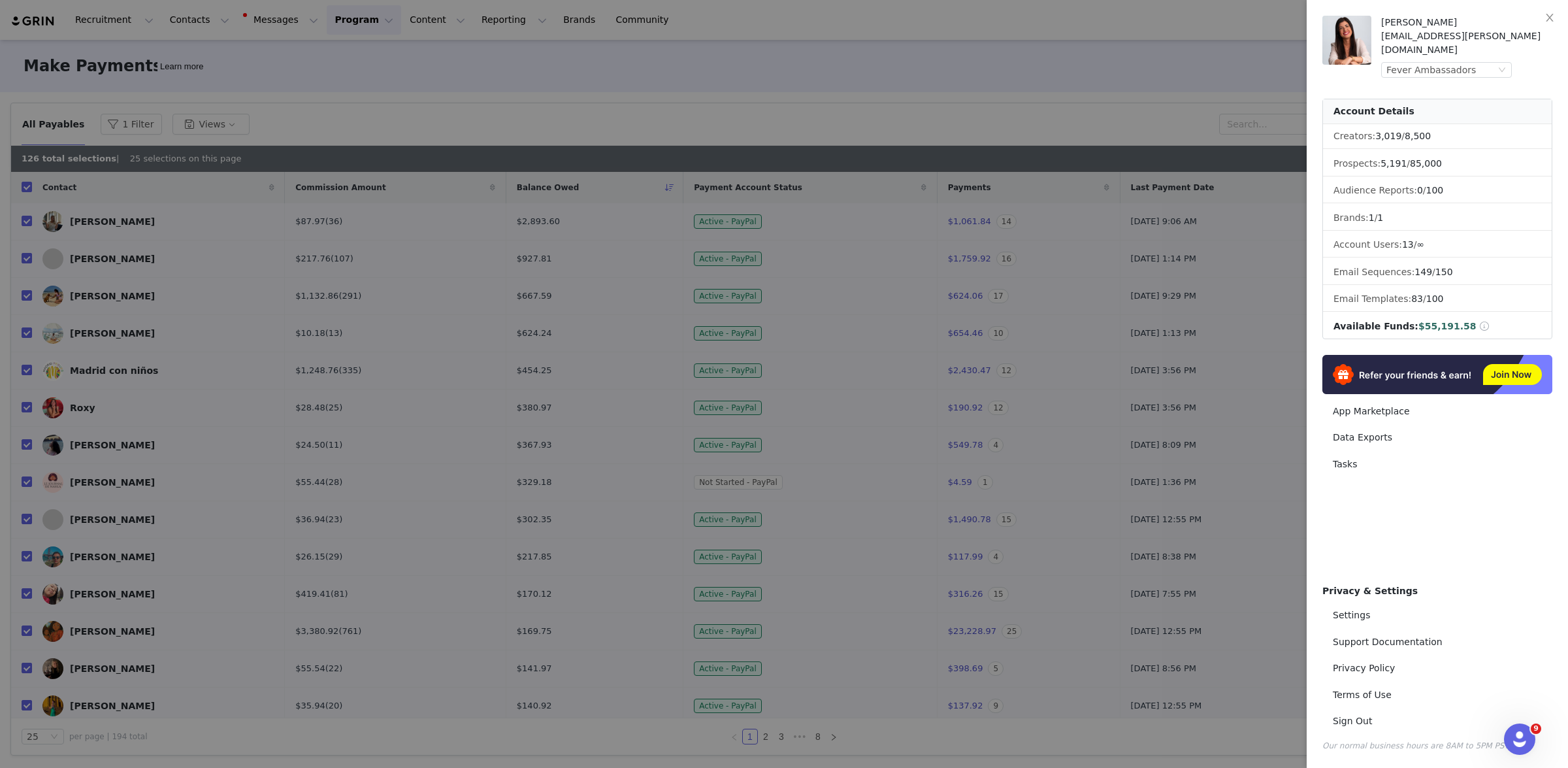
click at [1105, 104] on div at bounding box center [784, 384] width 1568 height 768
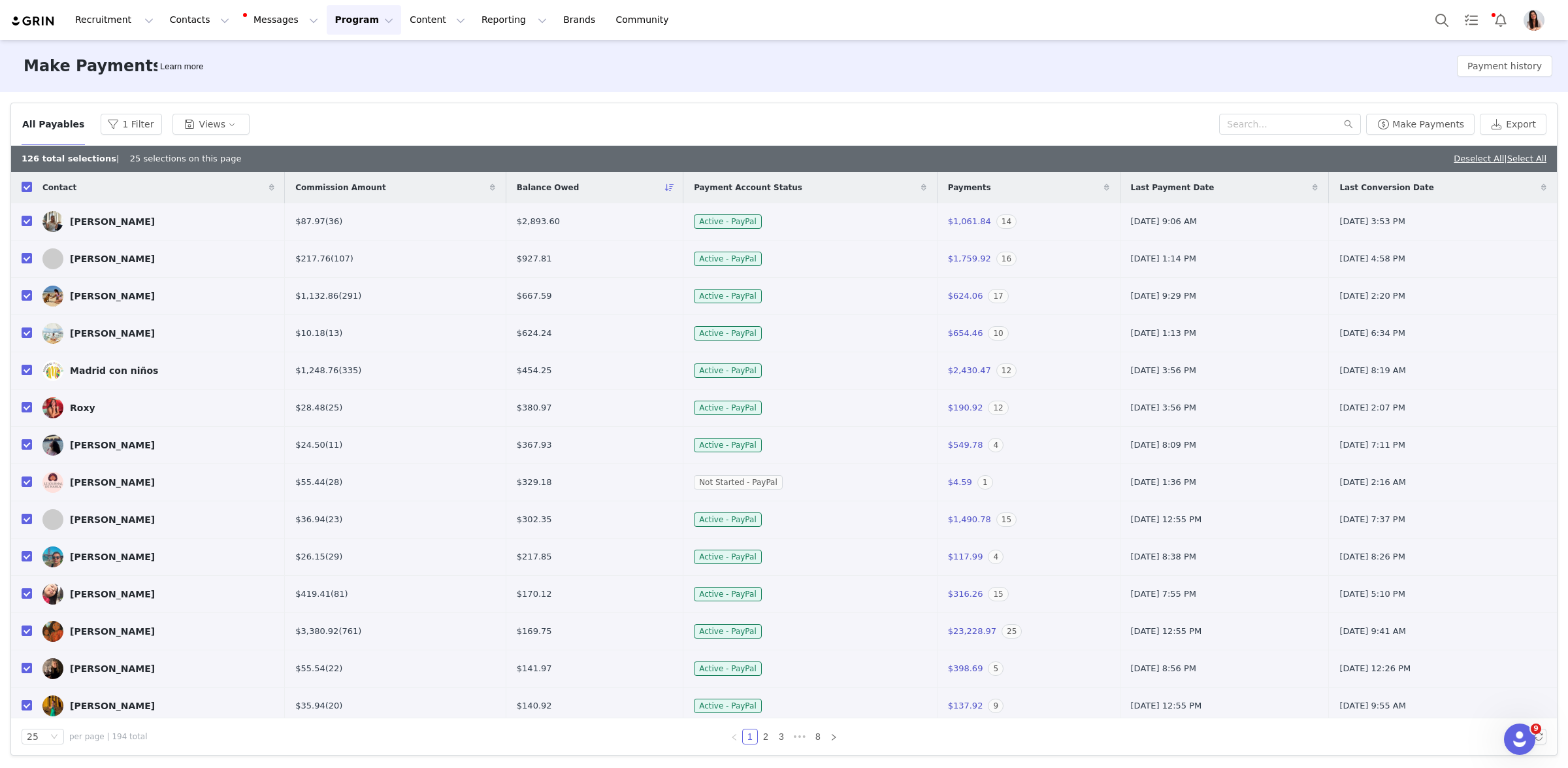
click at [1533, 24] on img "Profile" at bounding box center [1535, 20] width 20 height 20
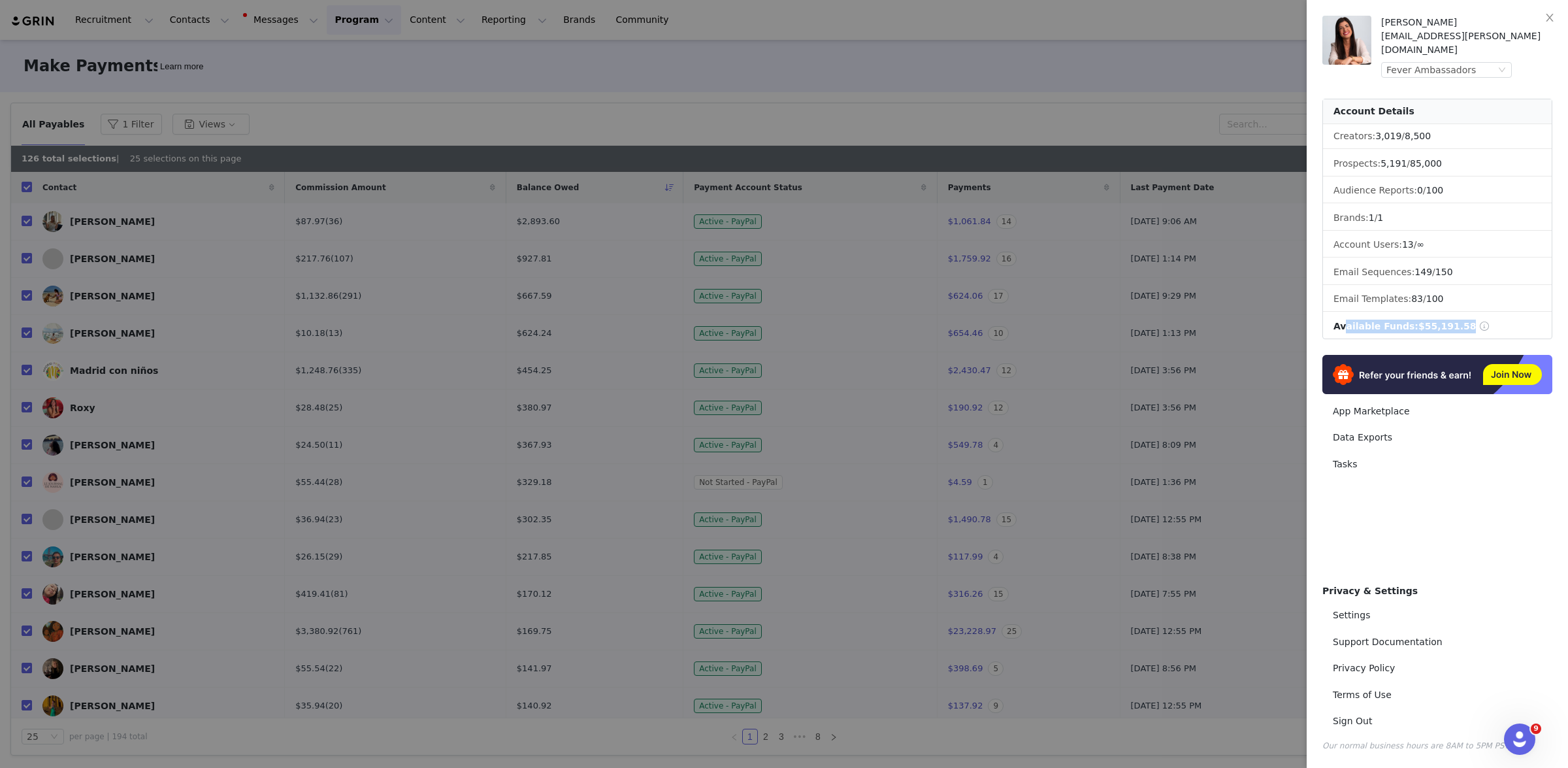
drag, startPoint x: 1337, startPoint y: 316, endPoint x: 1491, endPoint y: 316, distance: 154.0
click at [1493, 317] on li "Available Funds: $55,191.58" at bounding box center [1438, 326] width 229 height 24
click at [1491, 316] on li "Available Funds: $55,191.58" at bounding box center [1438, 326] width 229 height 24
